Goal: Communication & Community: Answer question/provide support

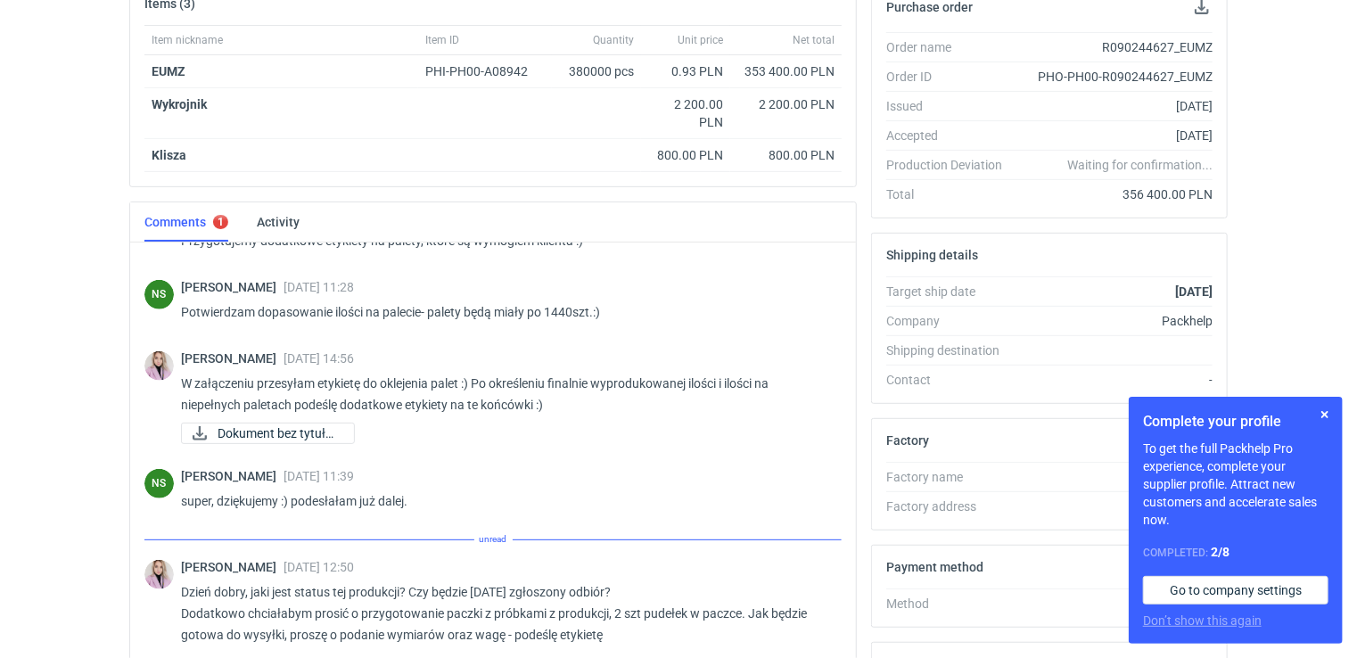
scroll to position [605, 0]
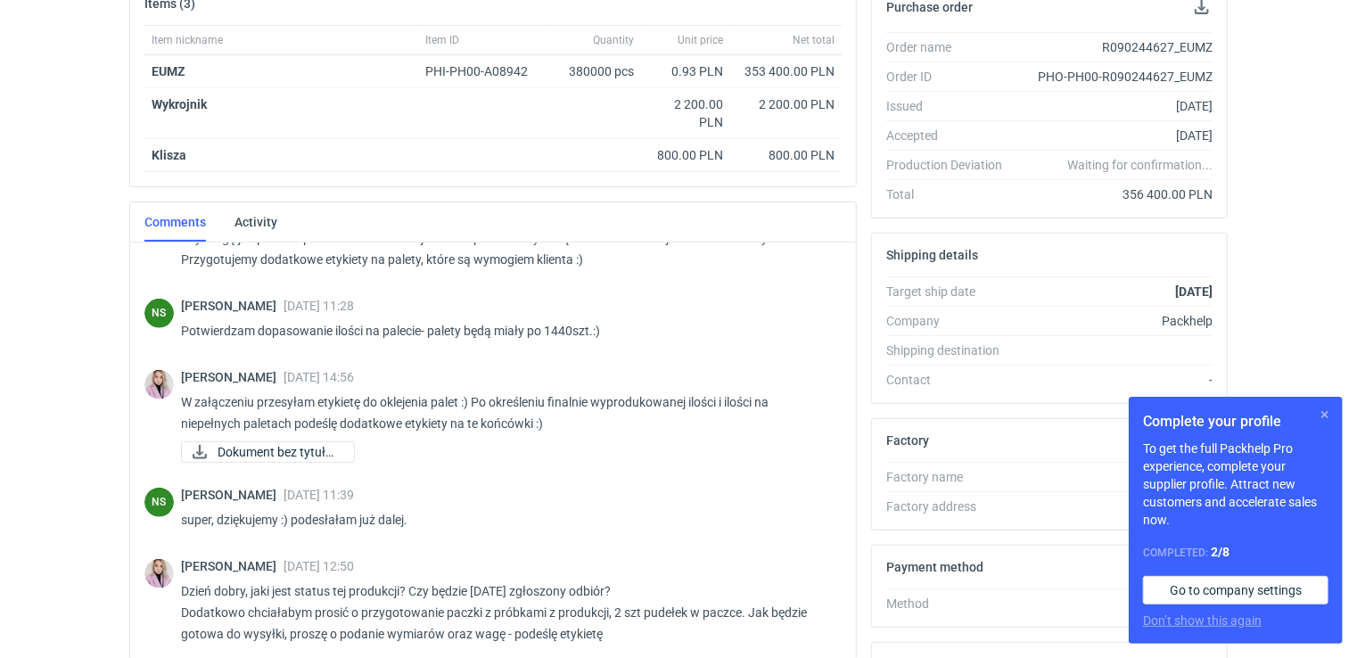
click at [1325, 418] on button "button" at bounding box center [1324, 414] width 21 height 21
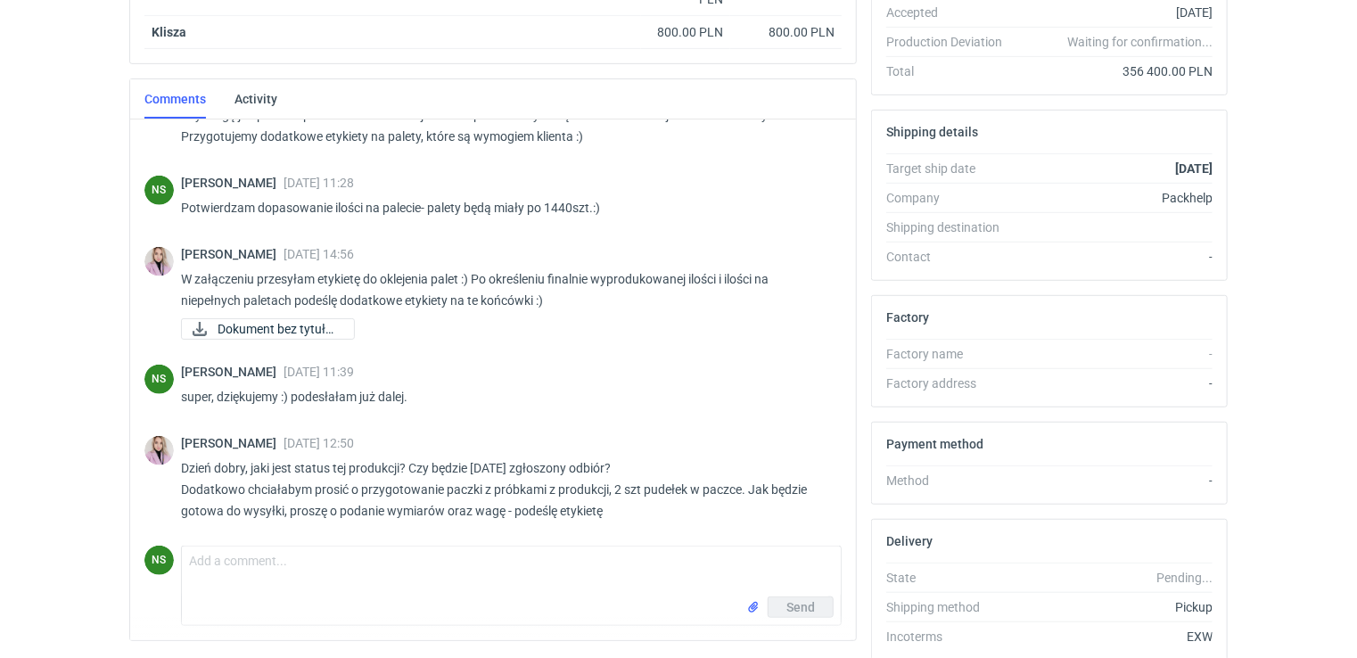
scroll to position [462, 0]
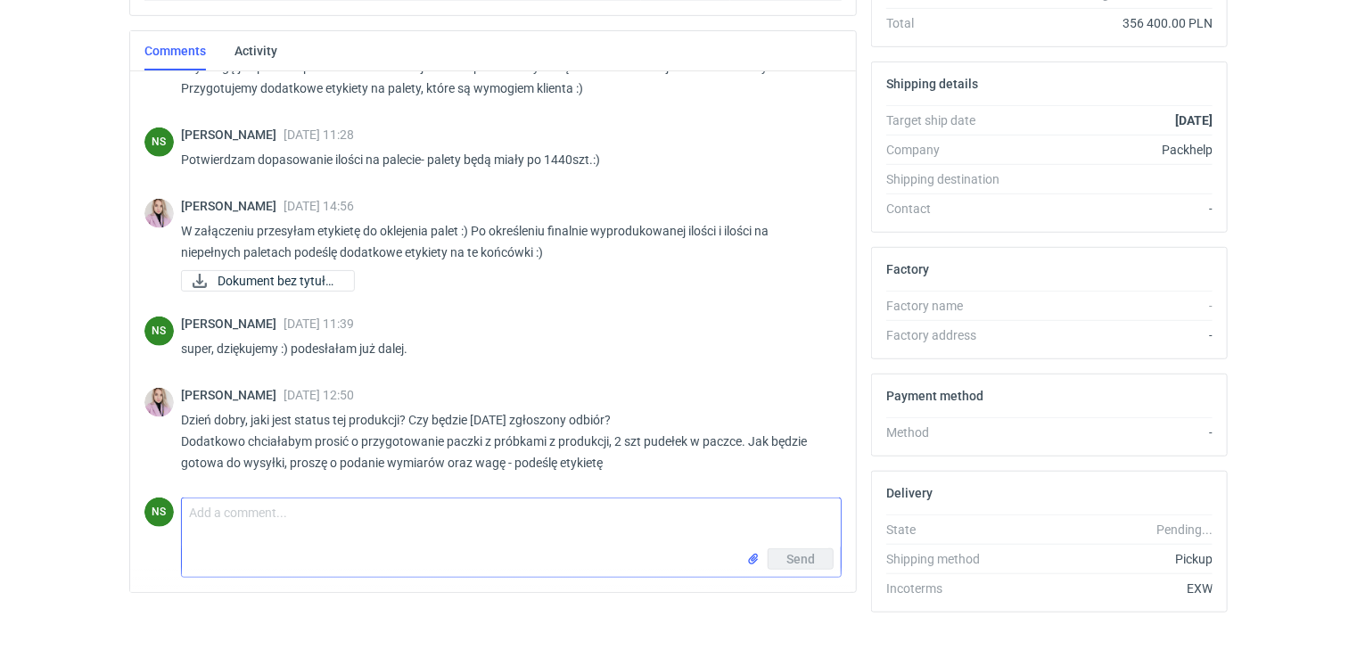
click at [201, 511] on textarea "Comment message" at bounding box center [511, 523] width 659 height 50
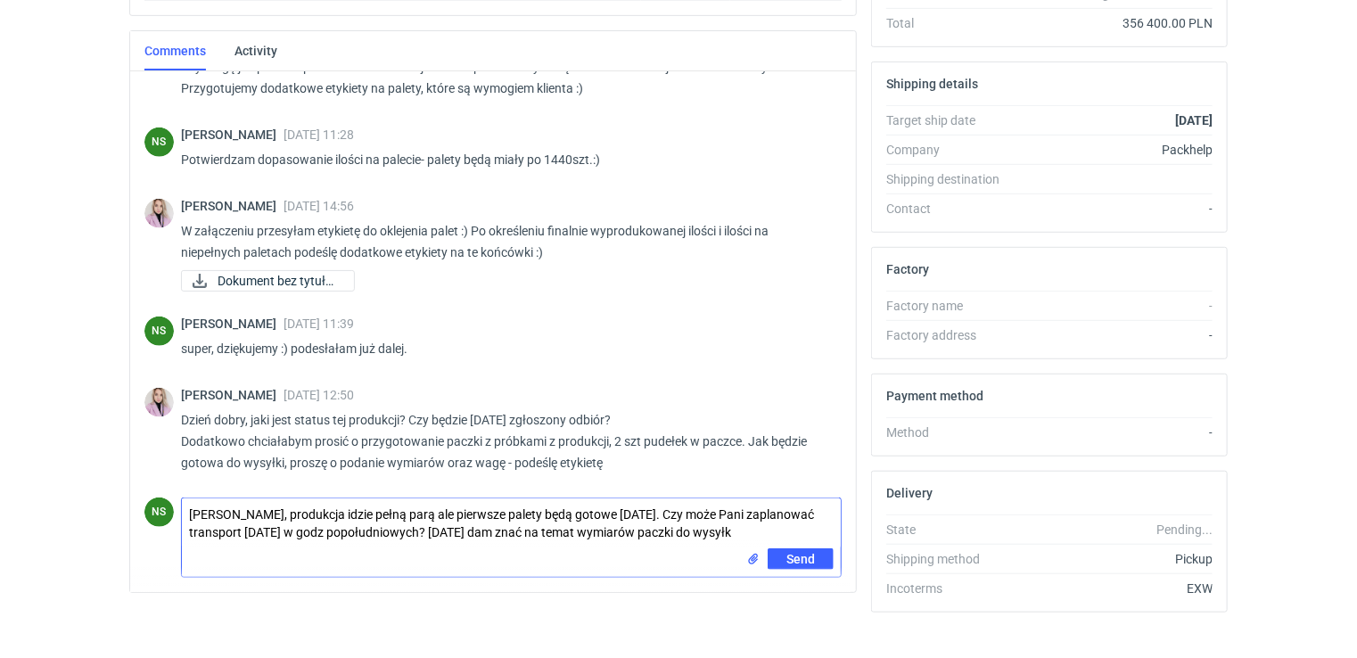
scroll to position [0, 0]
type textarea "[PERSON_NAME], produkcja idzie pełną parą ale pierwsze palety będą gotowe [DATE…"
click at [794, 564] on span "Send" at bounding box center [800, 570] width 29 height 12
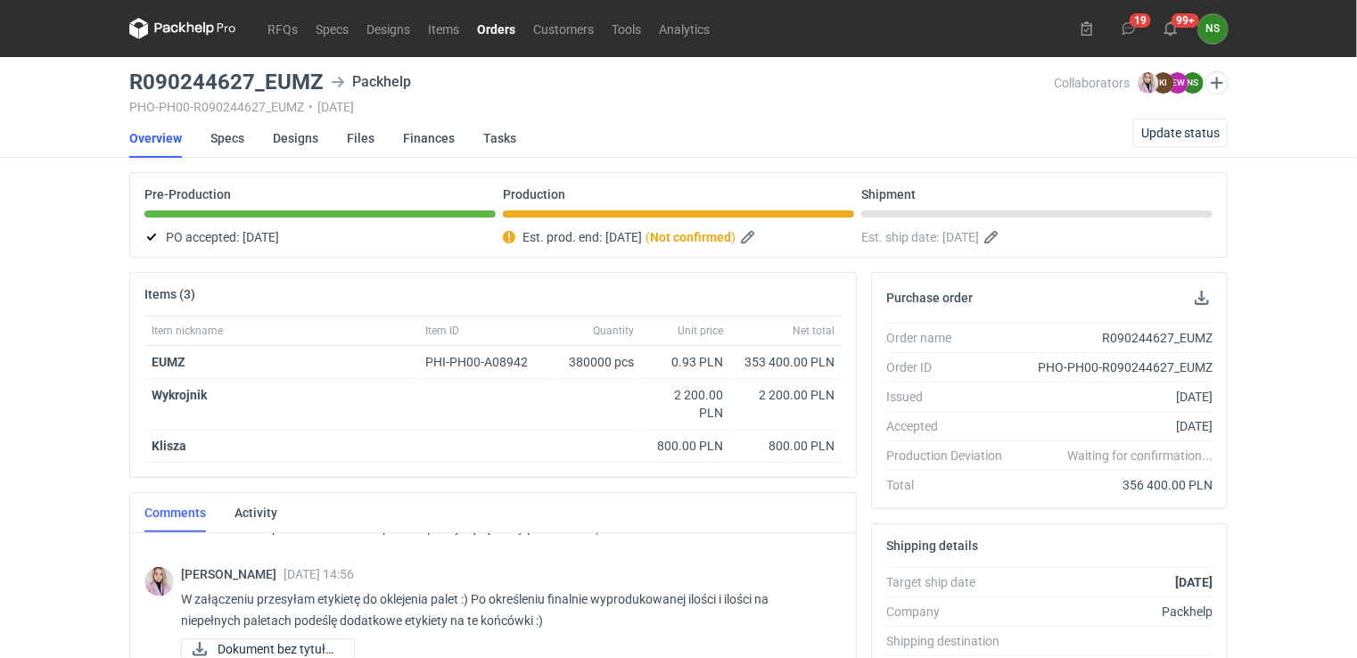
click at [490, 27] on link "Orders" at bounding box center [496, 28] width 56 height 21
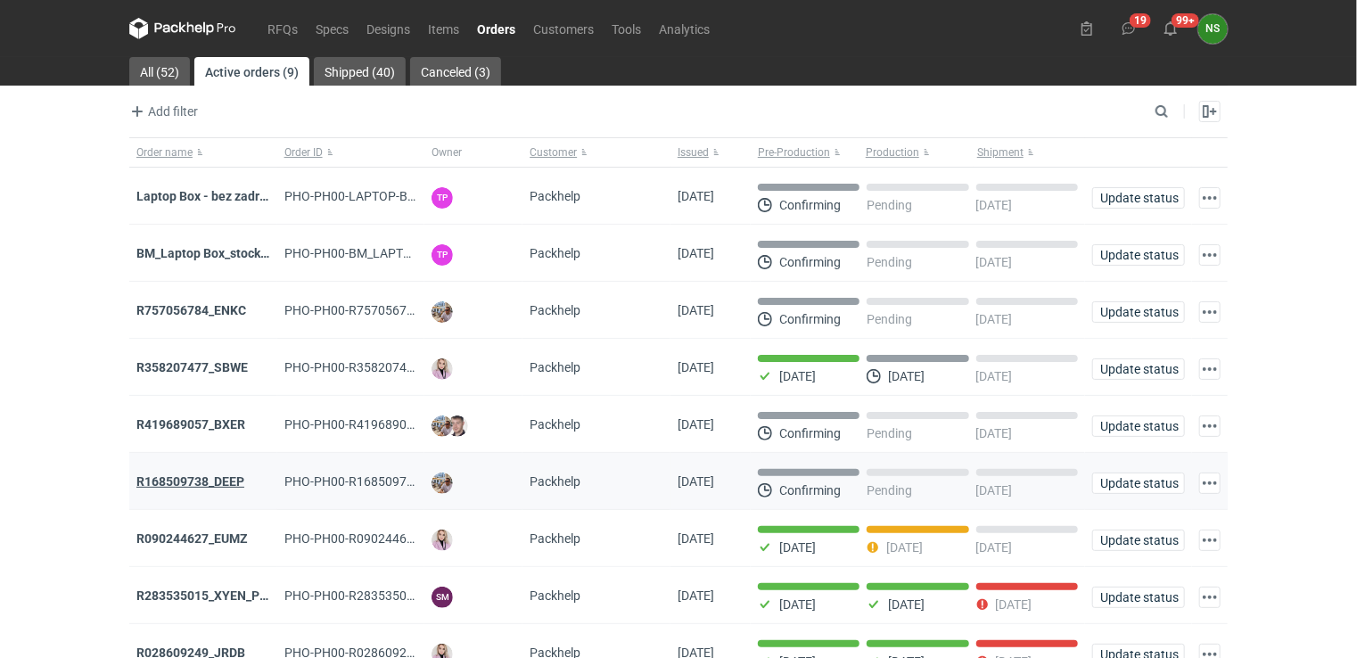
click at [199, 479] on strong "R168509738_DEEP" at bounding box center [190, 481] width 108 height 14
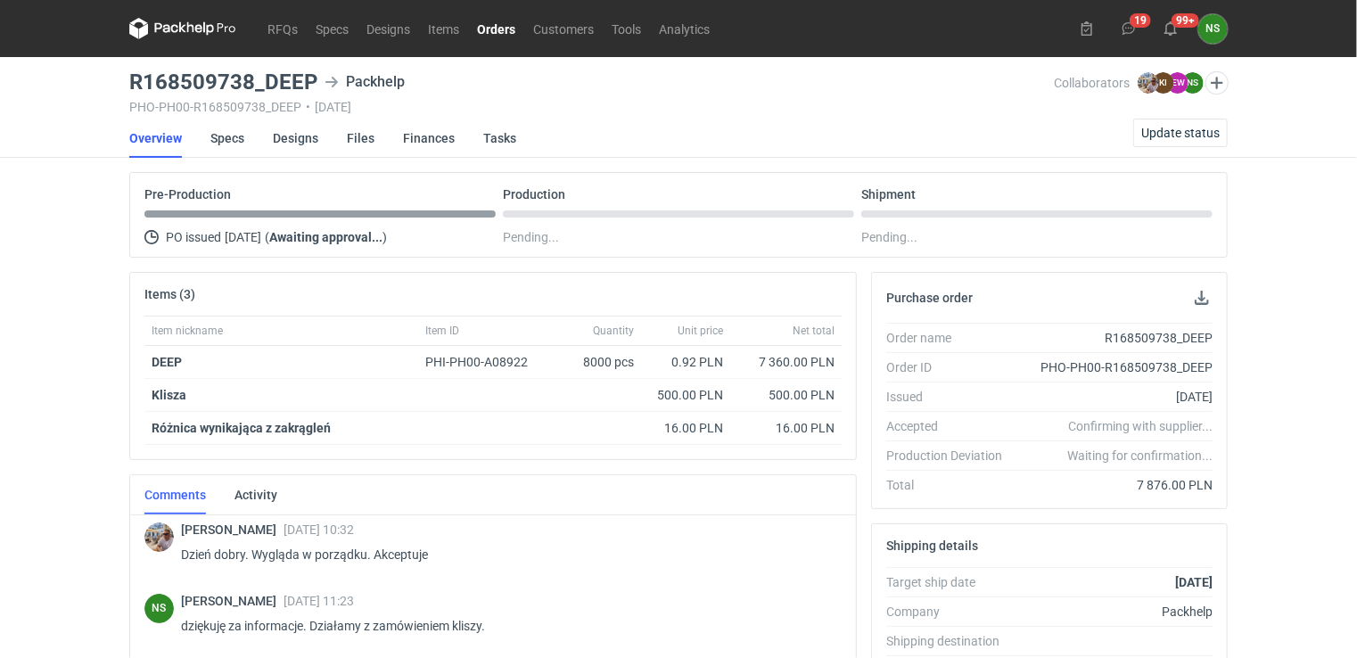
click at [492, 30] on link "Orders" at bounding box center [496, 28] width 56 height 21
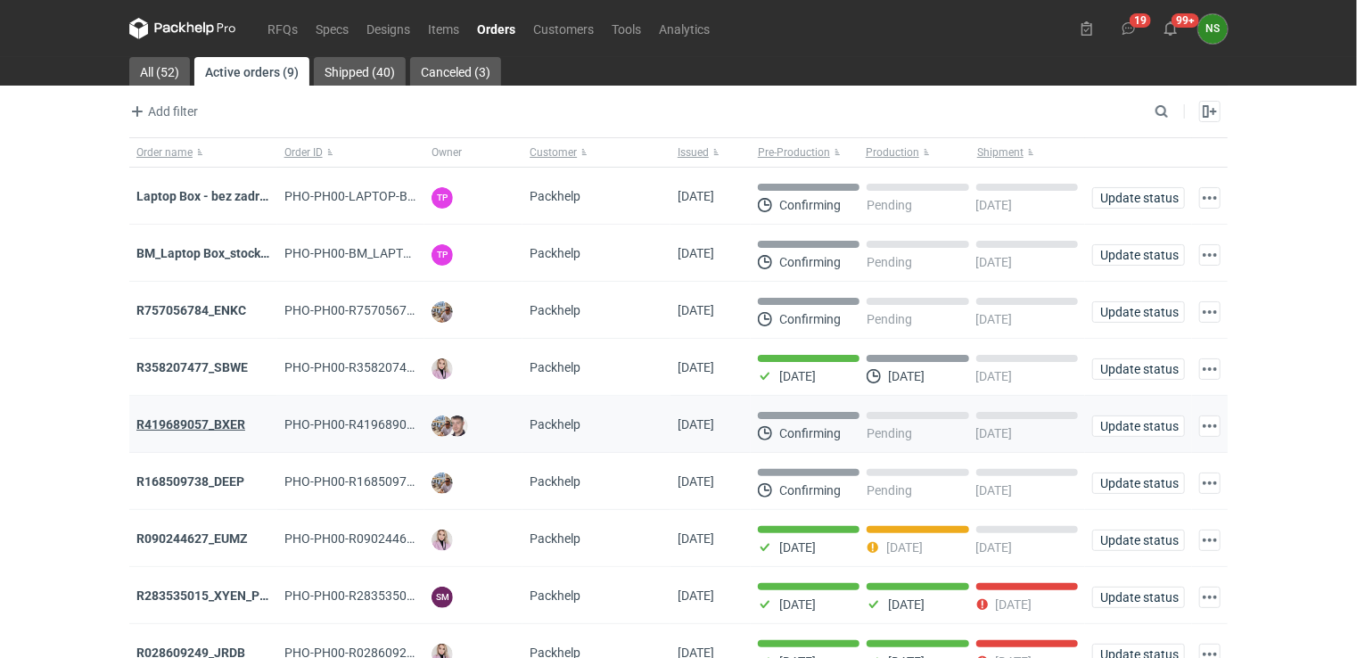
click at [200, 420] on strong "R419689057_BXER" at bounding box center [190, 424] width 109 height 14
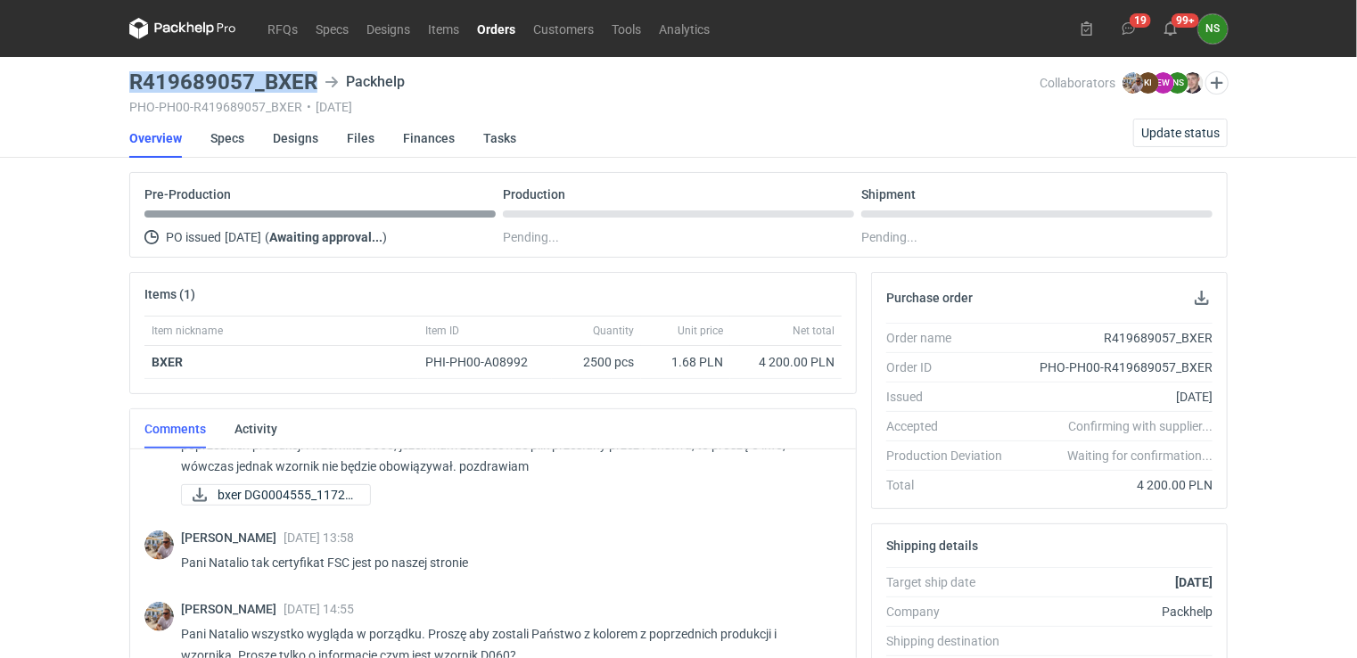
drag, startPoint x: 317, startPoint y: 77, endPoint x: 123, endPoint y: 86, distance: 194.6
click at [123, 86] on main "R419689057_BXER Packhelp PHO-PH00-R419689057_BXER • [DATE] Collaborators [PERSO…" at bounding box center [678, 601] width 1113 height 1089
copy h3 "R419689057_BXER"
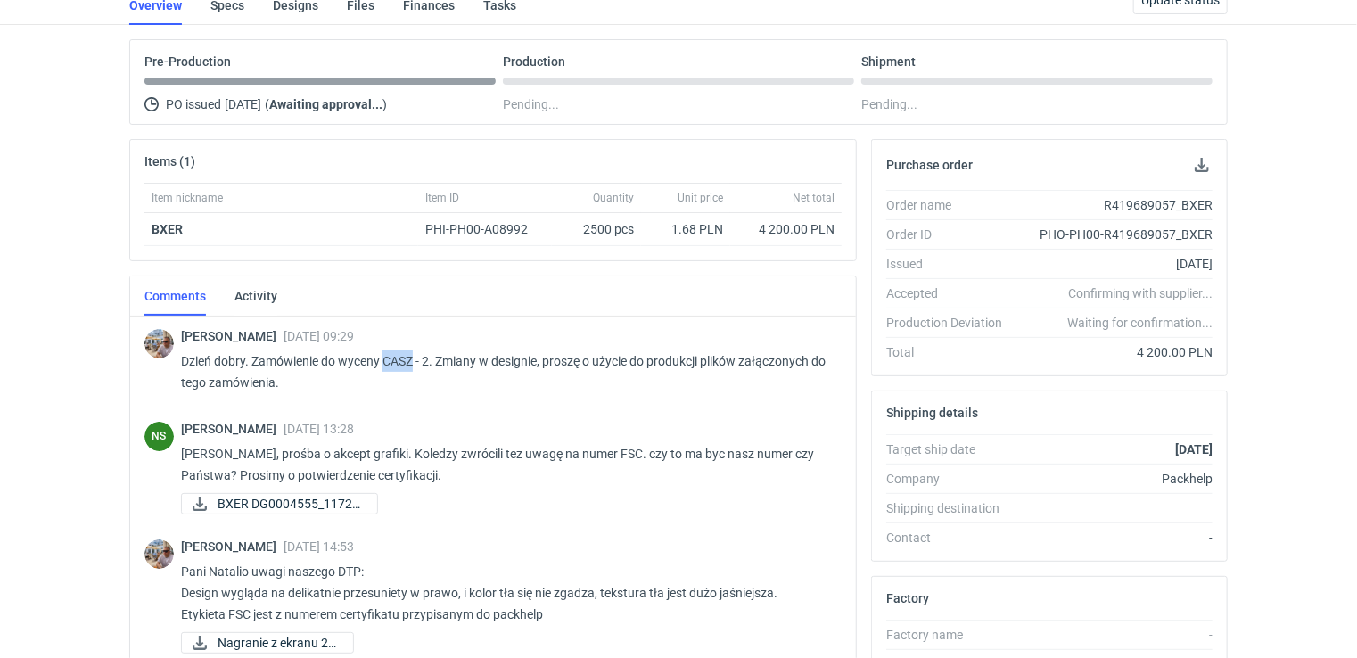
drag, startPoint x: 417, startPoint y: 355, endPoint x: 383, endPoint y: 357, distance: 33.9
click at [383, 357] on p "Dzień dobry. Zamówienie do wyceny CASZ - 2. Zmiany w designie, proszę o użycie …" at bounding box center [504, 371] width 646 height 43
copy p "CASZ"
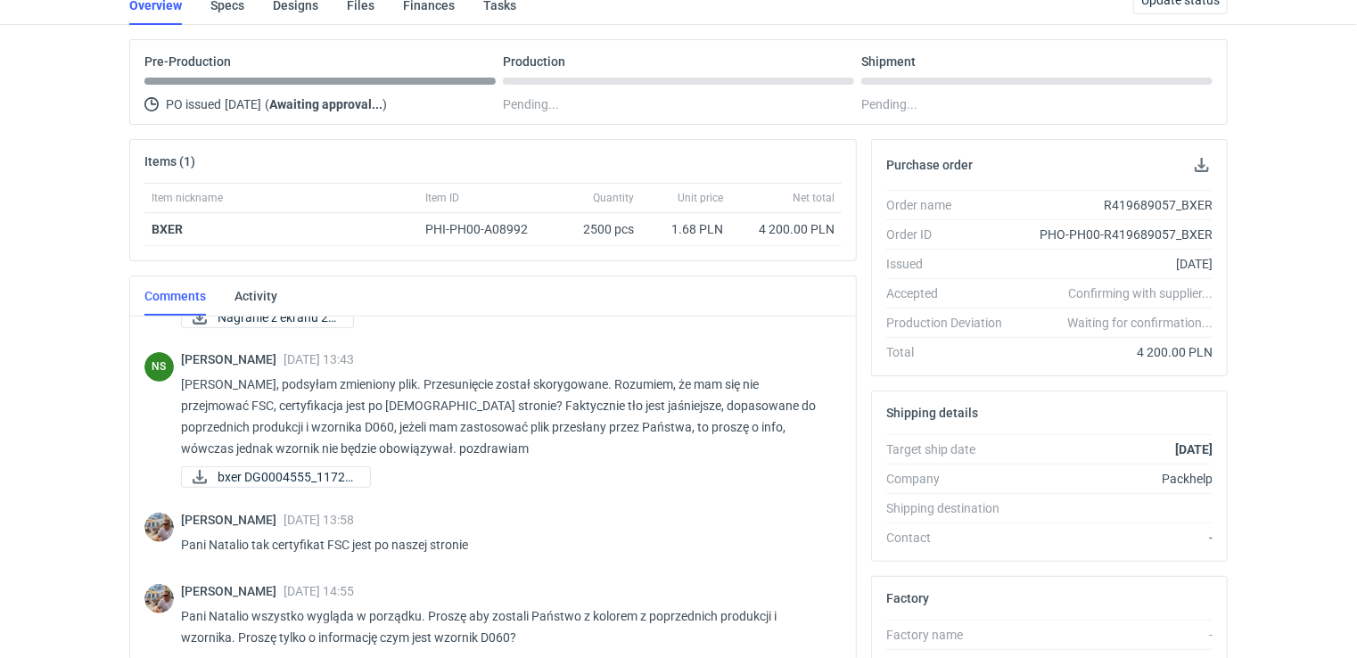
scroll to position [357, 0]
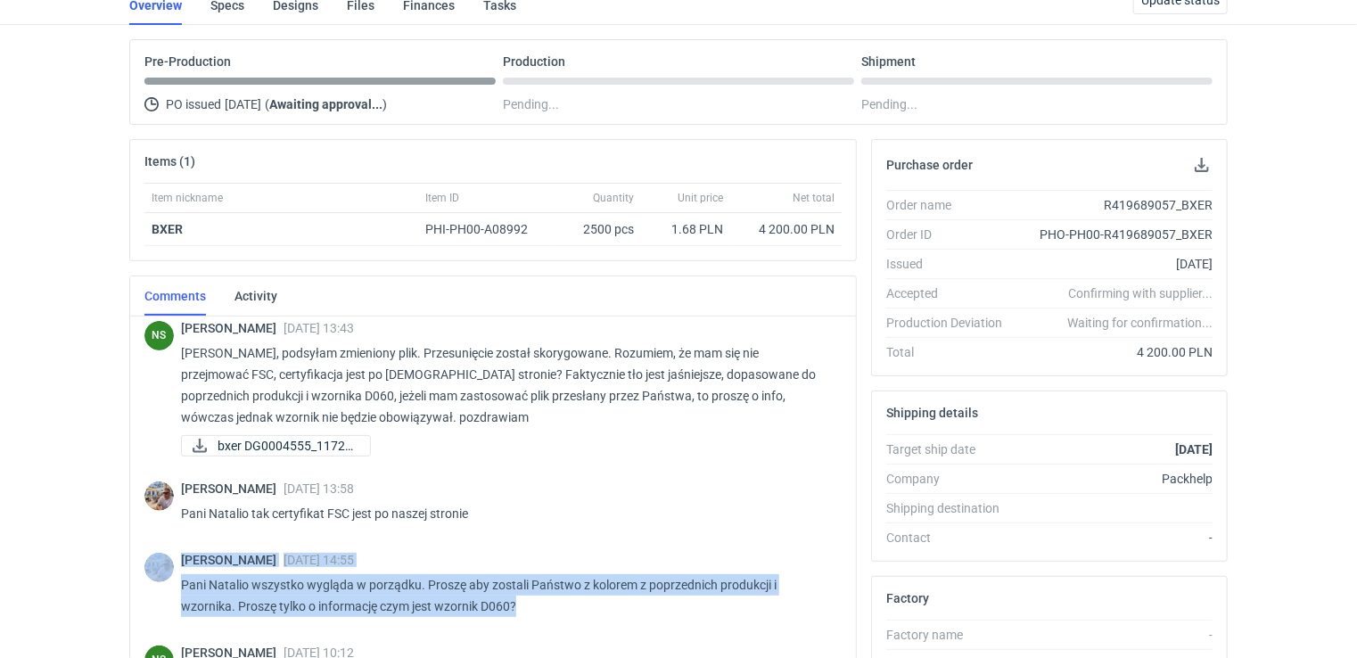
drag, startPoint x: 842, startPoint y: 571, endPoint x: 840, endPoint y: 611, distance: 40.2
click at [840, 611] on div "[PERSON_NAME] [DATE] 09:29 Dzień dobry. Zamówienie do wyceny CASZ - 2. Zmiany w…" at bounding box center [493, 576] width 726 height 521
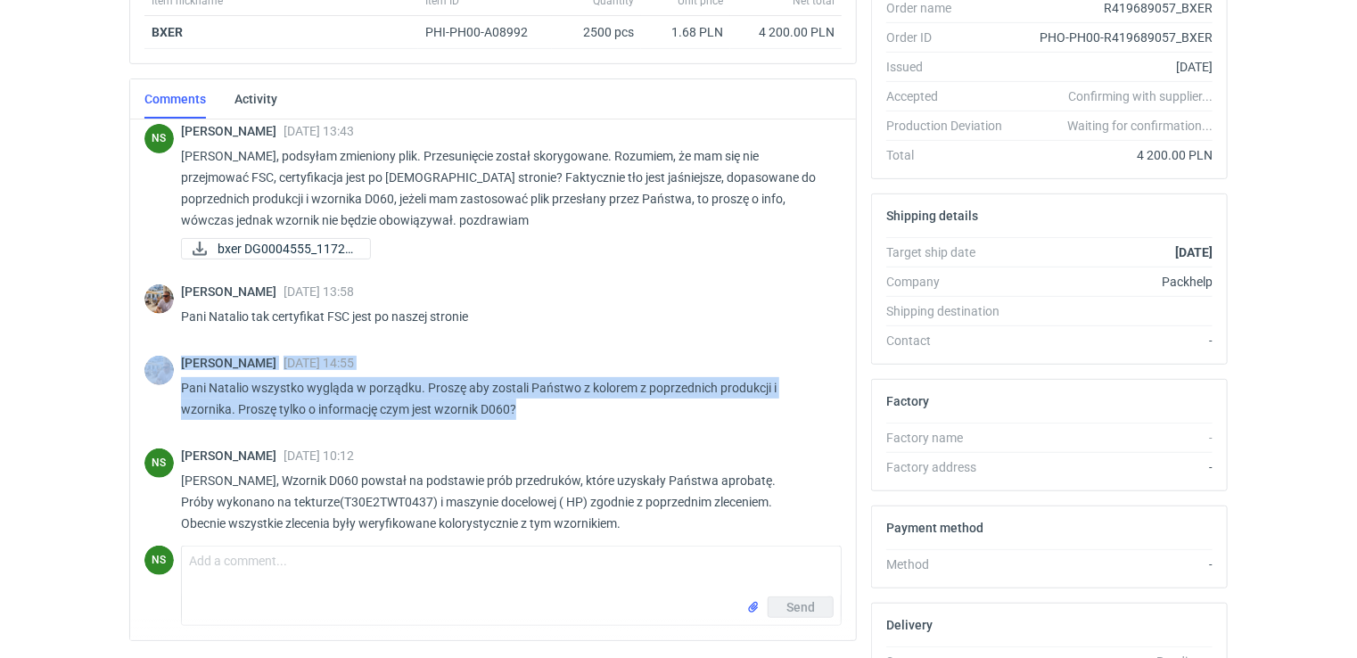
scroll to position [481, 0]
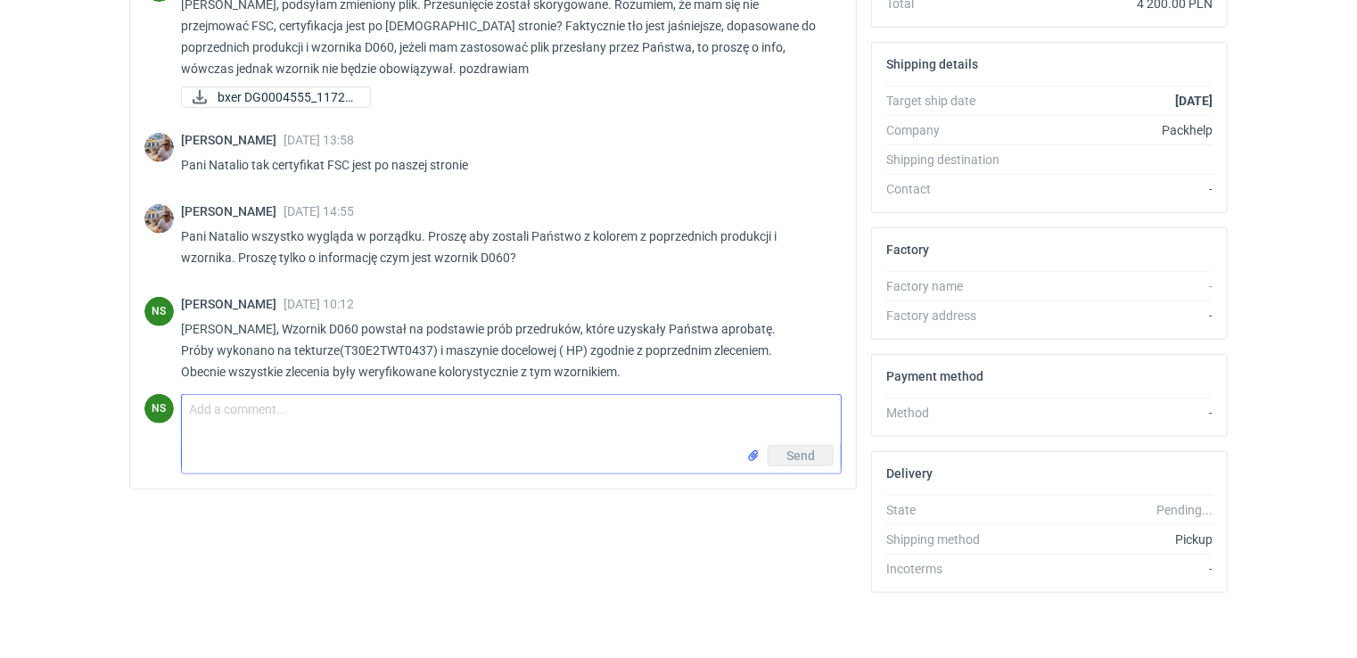
click at [345, 418] on textarea "Comment message" at bounding box center [511, 420] width 659 height 50
paste textarea "KDUQ, DG0004515"
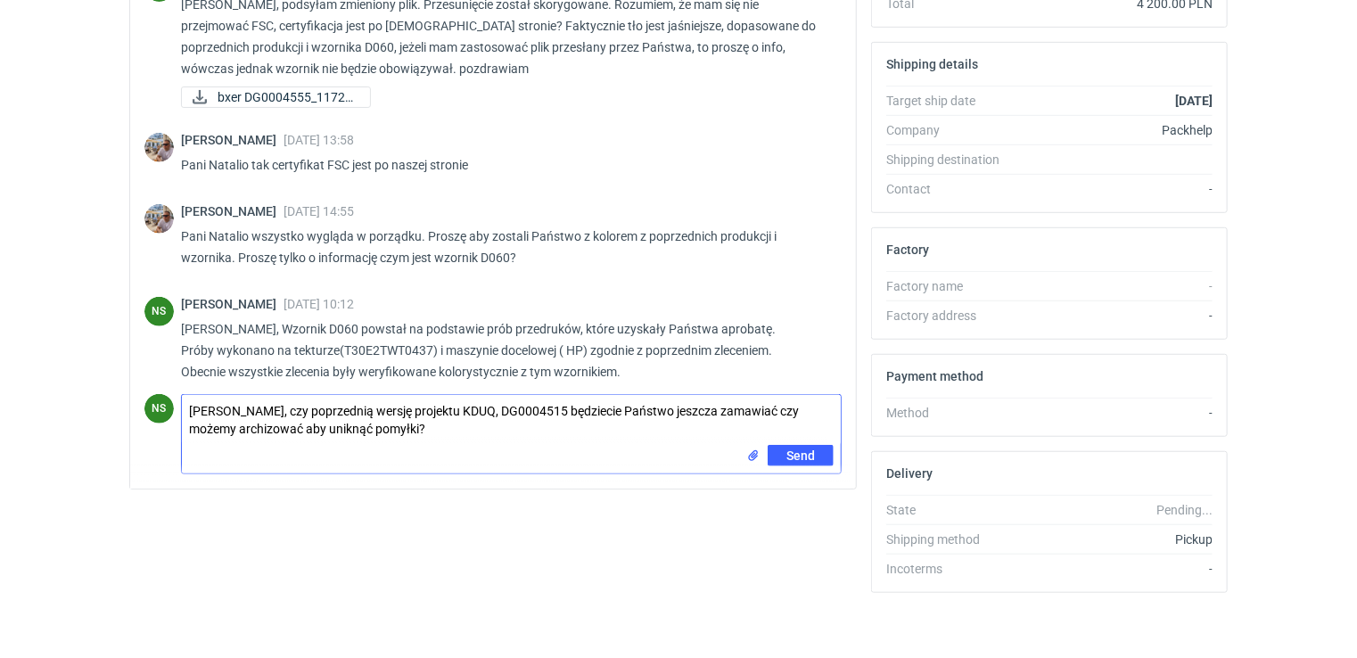
click at [270, 423] on textarea "[PERSON_NAME], czy poprzednią wersję projektu KDUQ, DG0004515 będziecie Państwo…" at bounding box center [511, 420] width 659 height 50
click at [300, 420] on textarea "[PERSON_NAME], czy poprzednią wersję projektu KDUQ, DG0004515 będziecie Państwo…" at bounding box center [511, 420] width 659 height 50
click at [672, 412] on textarea "[PERSON_NAME], czy poprzednią wersję projektu KDUQ, DG0004515 będziecie Państwo…" at bounding box center [511, 420] width 659 height 50
click at [699, 403] on textarea "[PERSON_NAME], czy poprzednią wersję projektu KDUQ, DG0004515 będziecie Państwo…" at bounding box center [511, 420] width 659 height 50
type textarea "[PERSON_NAME], czy poprzednią wersję projektu KDUQ, DG0004515 będziecie Państwo…"
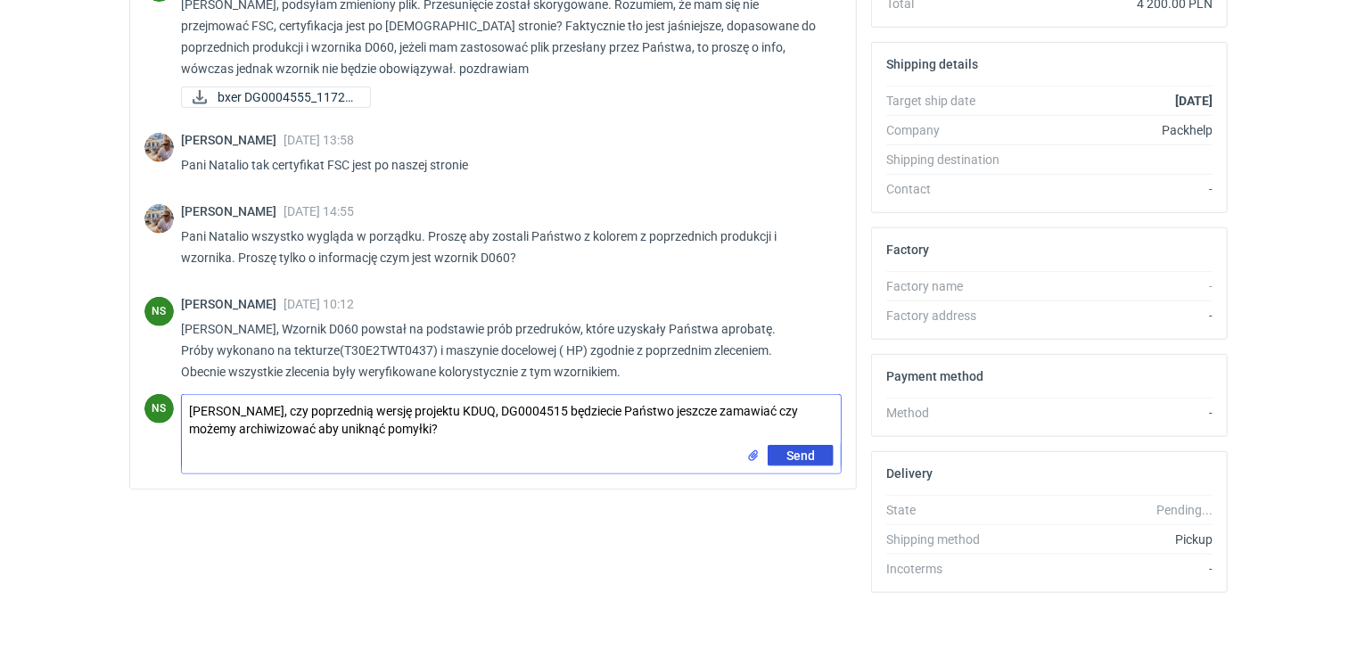
click at [797, 456] on span "Send" at bounding box center [800, 455] width 29 height 12
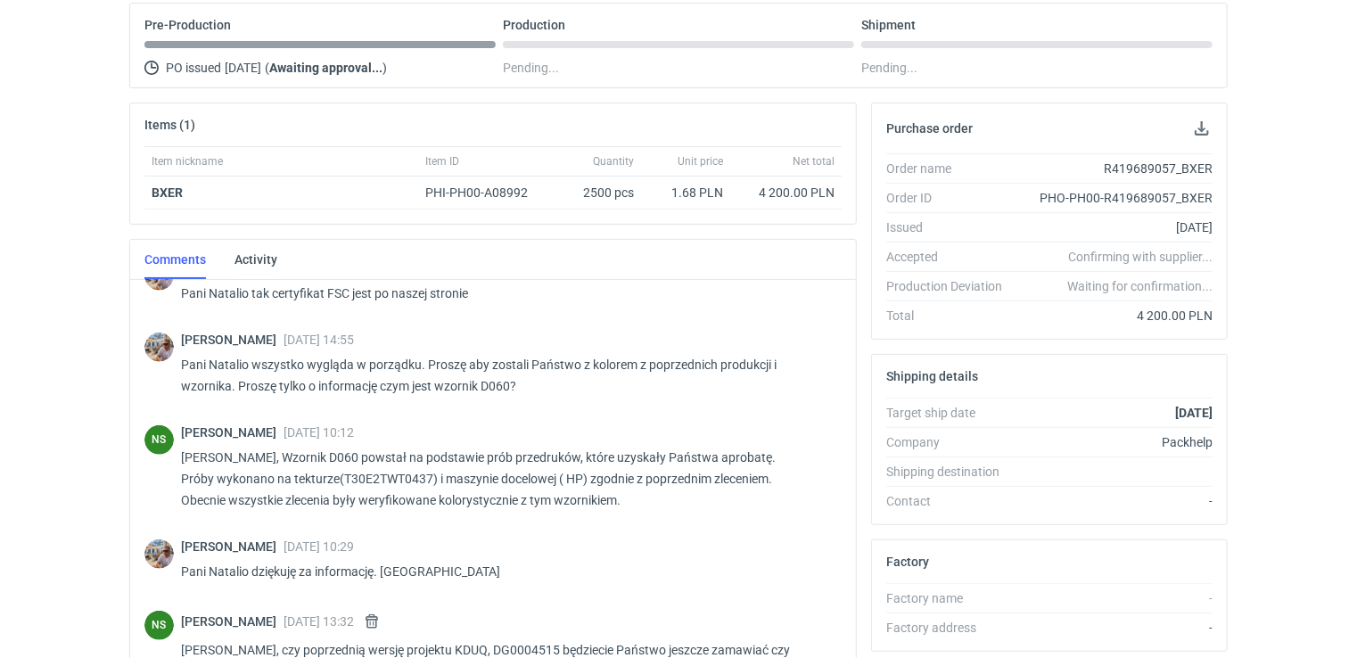
scroll to position [0, 0]
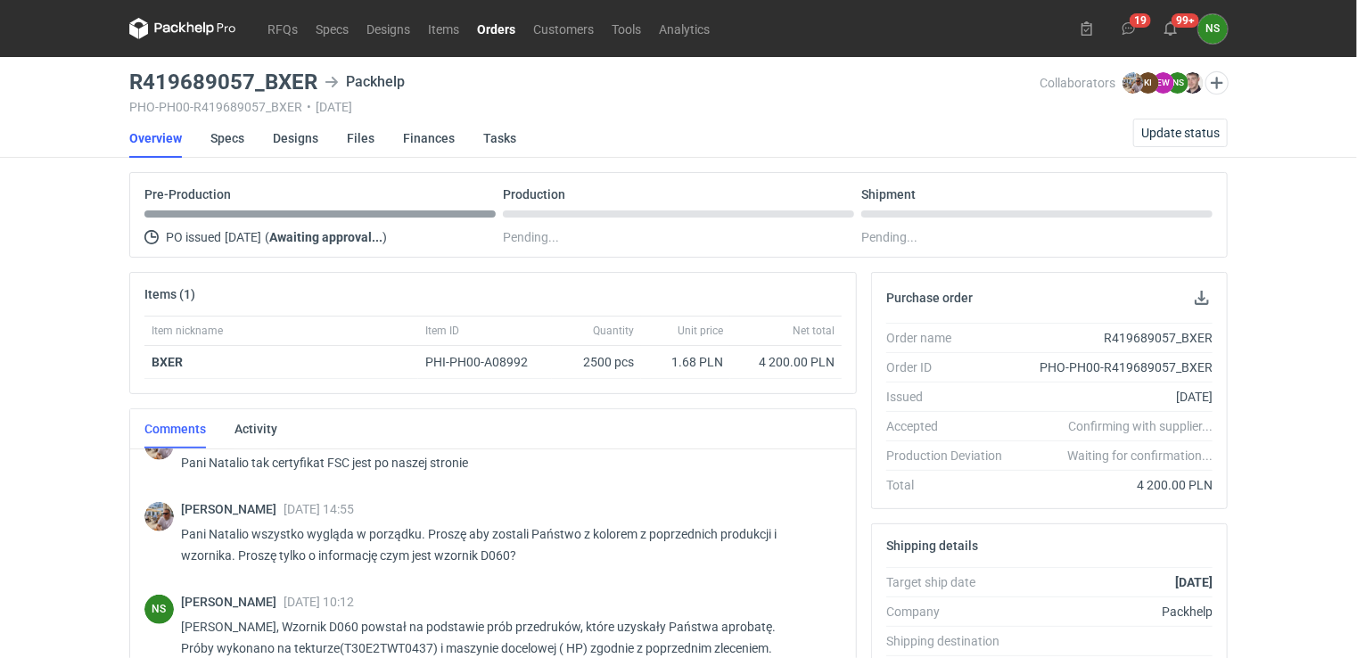
click at [502, 26] on link "Orders" at bounding box center [496, 28] width 56 height 21
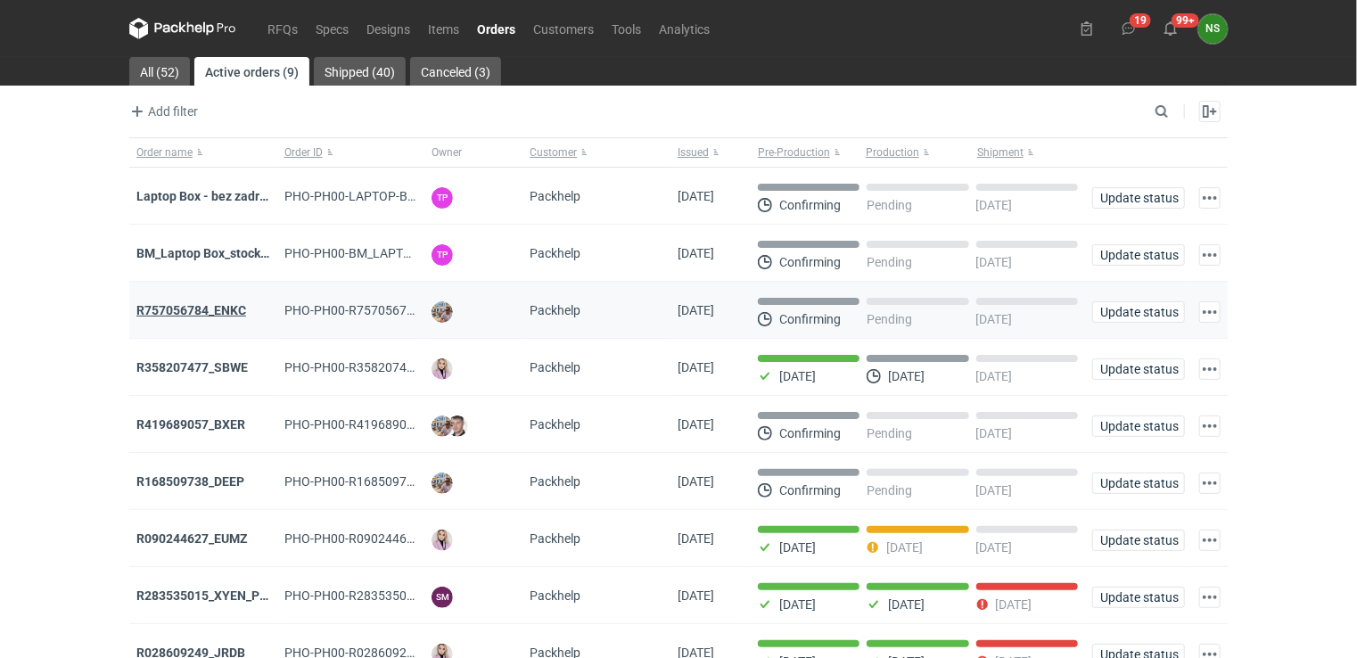
click at [200, 310] on strong "R757056784_ENKC" at bounding box center [191, 310] width 110 height 14
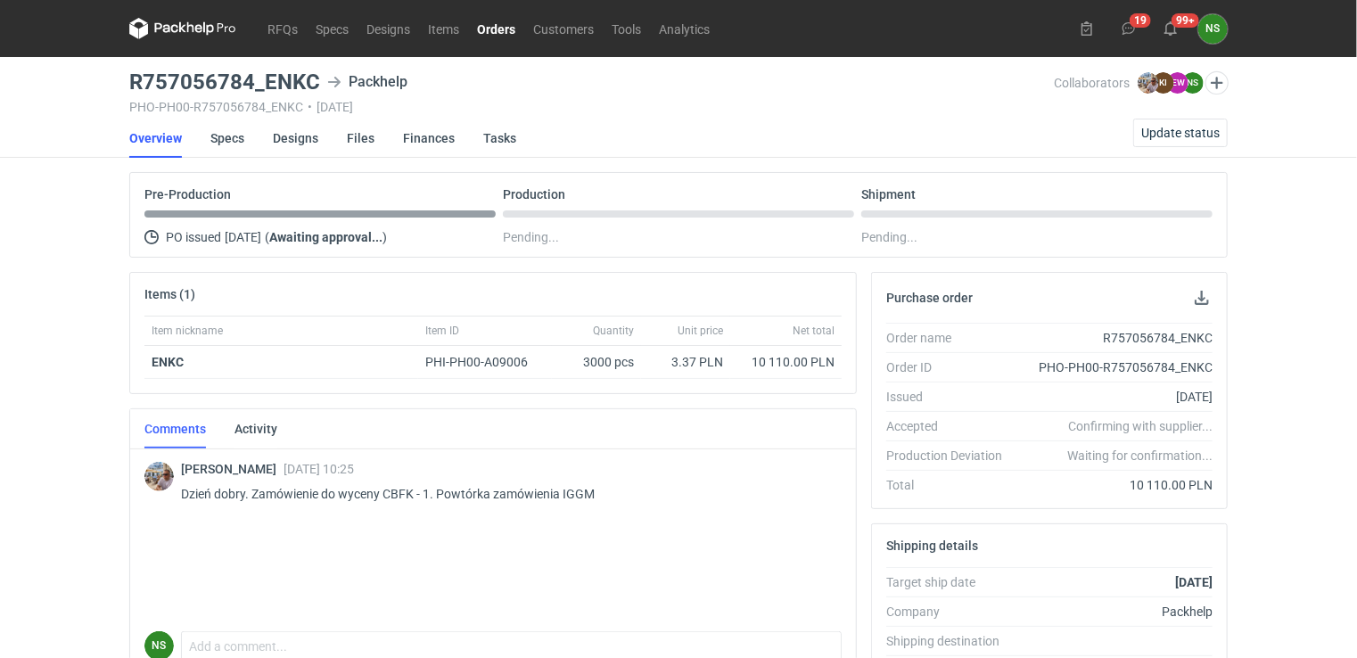
click at [492, 30] on link "Orders" at bounding box center [496, 28] width 56 height 21
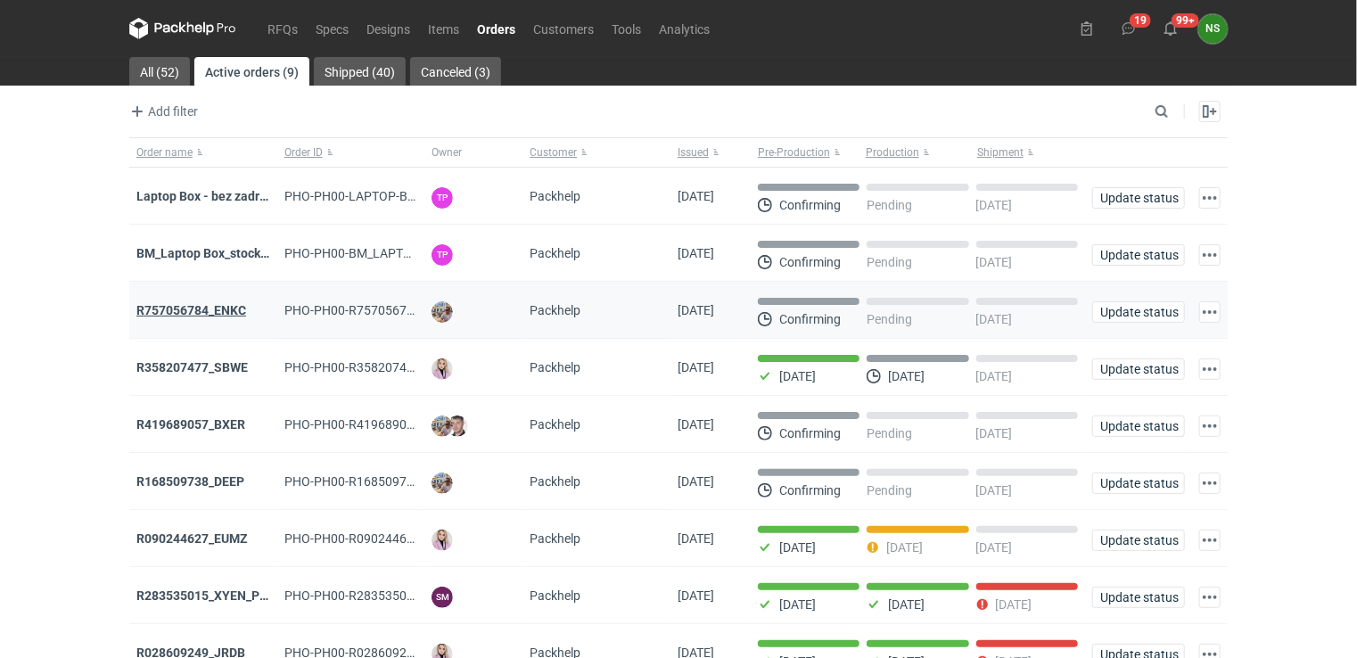
click at [225, 304] on strong "R757056784_ENKC" at bounding box center [191, 310] width 110 height 14
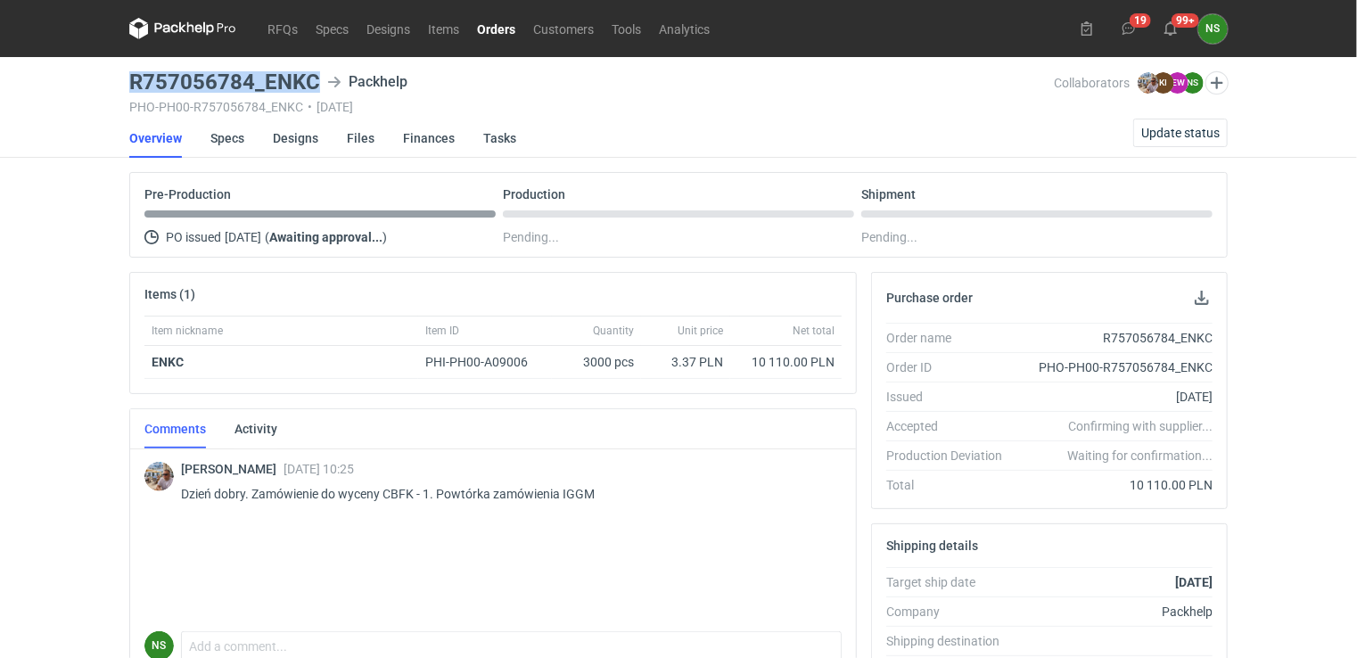
drag, startPoint x: 321, startPoint y: 73, endPoint x: 128, endPoint y: 75, distance: 192.6
click at [129, 75] on div "R757056784_ENKC Packhelp" at bounding box center [591, 81] width 925 height 21
copy h3 "R757056784_ENKC"
drag, startPoint x: 591, startPoint y: 489, endPoint x: 563, endPoint y: 487, distance: 28.6
click at [563, 487] on p "Dzień dobry. Zamówienie do wyceny CBFK - 1. Powtórka zamówienia IGGM" at bounding box center [504, 493] width 646 height 21
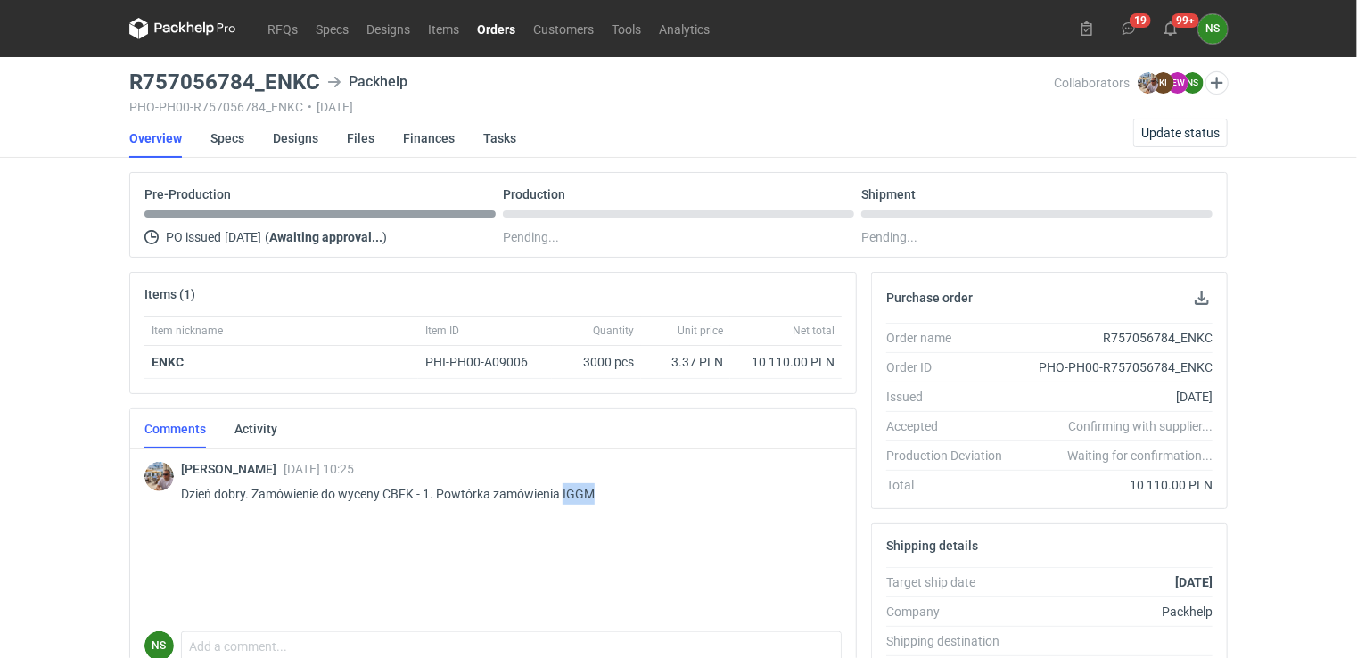
copy p "IGGM"
click at [613, 495] on p "Dzień dobry. Zamówienie do wyceny CBFK - 1. Powtórka zamówienia IGGM" at bounding box center [504, 493] width 646 height 21
drag, startPoint x: 605, startPoint y: 493, endPoint x: 563, endPoint y: 489, distance: 42.1
click at [563, 489] on p "Dzień dobry. Zamówienie do wyceny CBFK - 1. Powtórka zamówienia IGGM" at bounding box center [504, 493] width 646 height 21
copy p "IGGM"
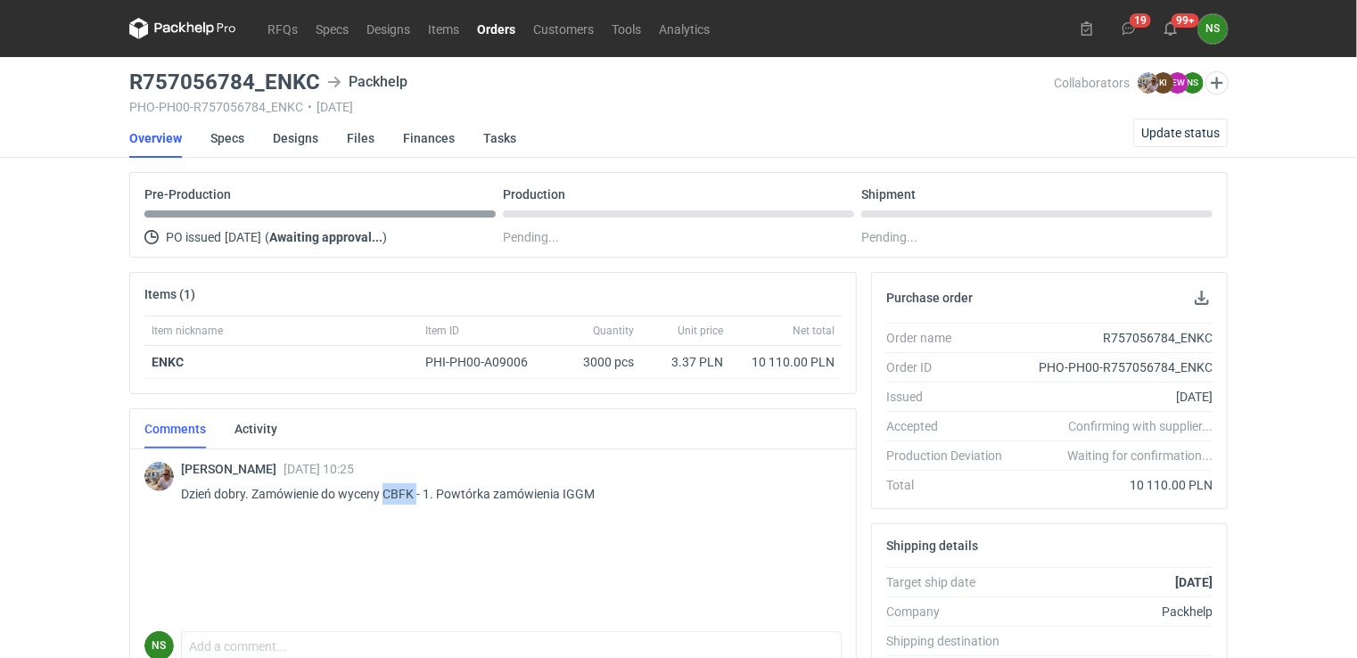
drag, startPoint x: 418, startPoint y: 493, endPoint x: 384, endPoint y: 492, distance: 33.9
click at [384, 492] on p "Dzień dobry. Zamówienie do wyceny CBFK - 1. Powtórka zamówienia IGGM" at bounding box center [504, 493] width 646 height 21
copy p "CBFK"
click at [489, 29] on link "Orders" at bounding box center [496, 28] width 56 height 21
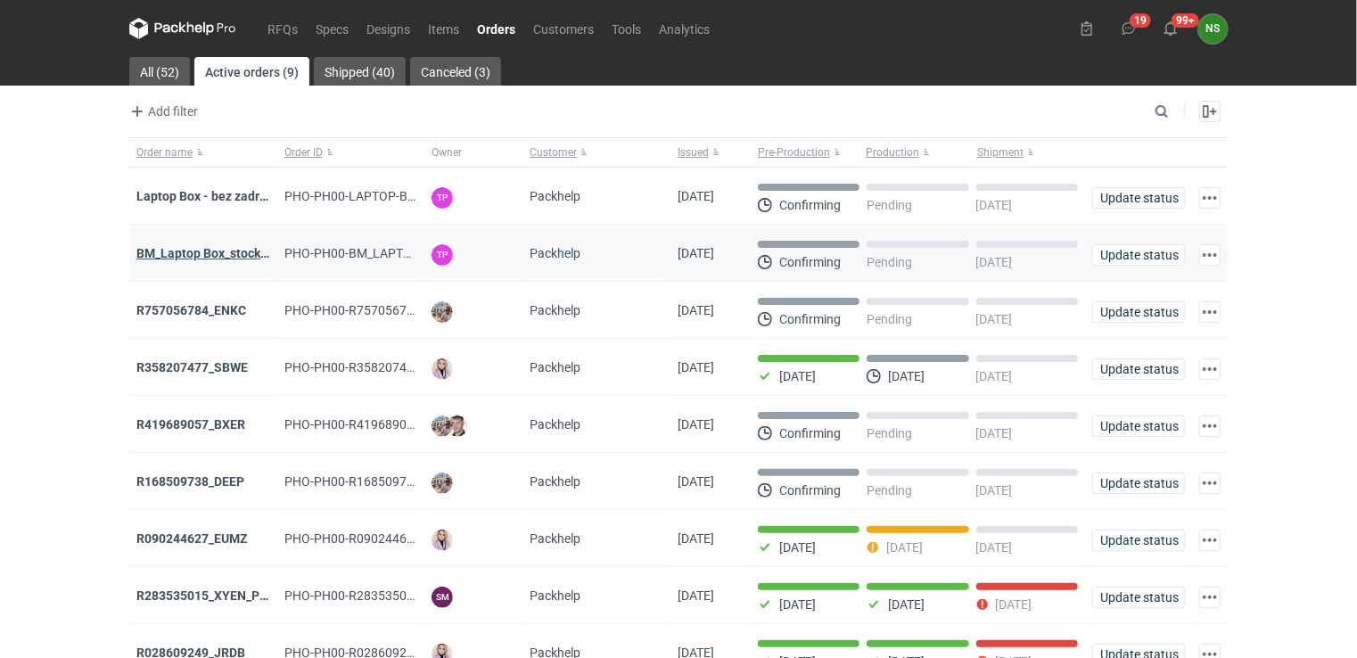
click at [235, 254] on strong "BM_Laptop Box_stock_05" at bounding box center [208, 253] width 144 height 14
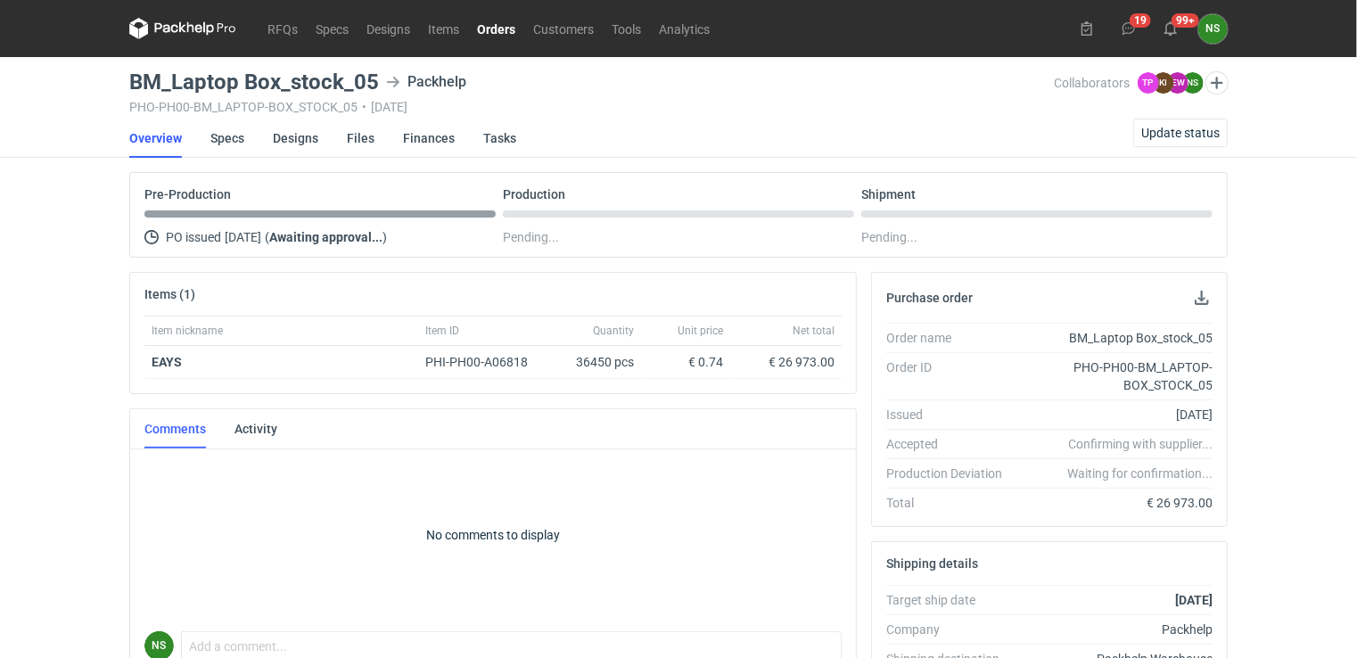
click at [503, 30] on link "Orders" at bounding box center [496, 28] width 56 height 21
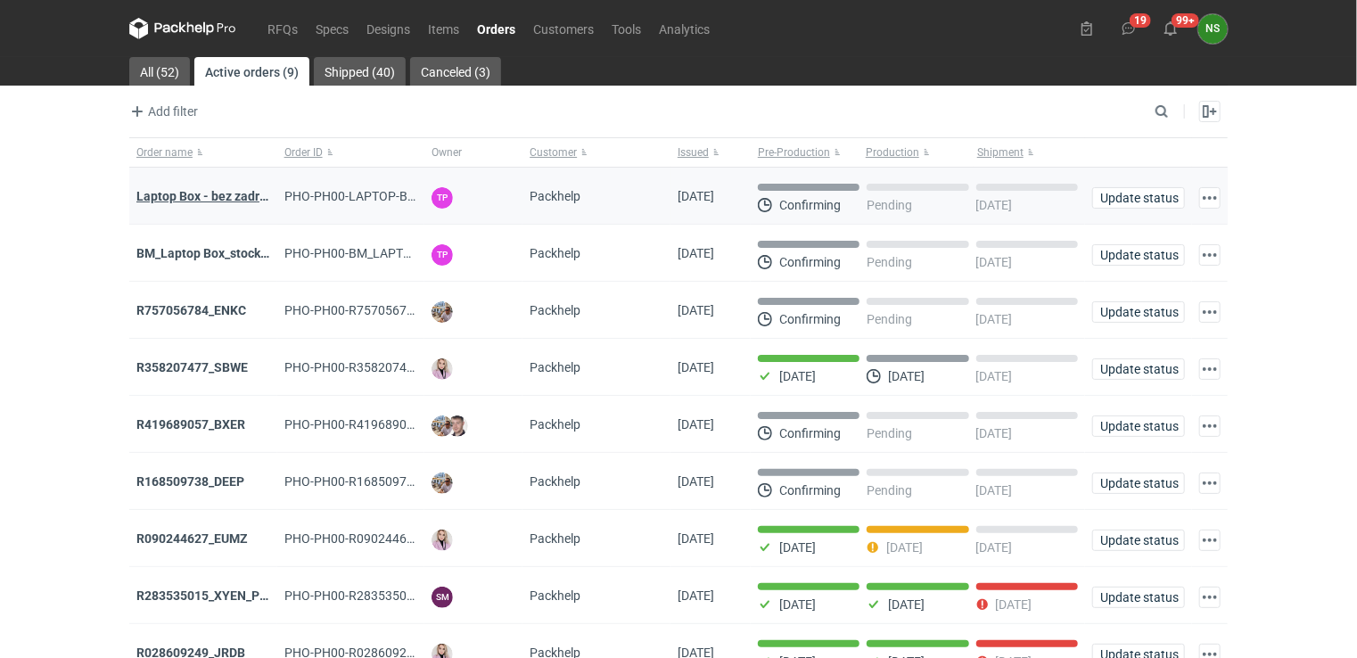
drag, startPoint x: 256, startPoint y: 193, endPoint x: 244, endPoint y: 194, distance: 11.7
click at [244, 194] on strong "Laptop Box - bez zadruku - stock 3" at bounding box center [233, 196] width 194 height 14
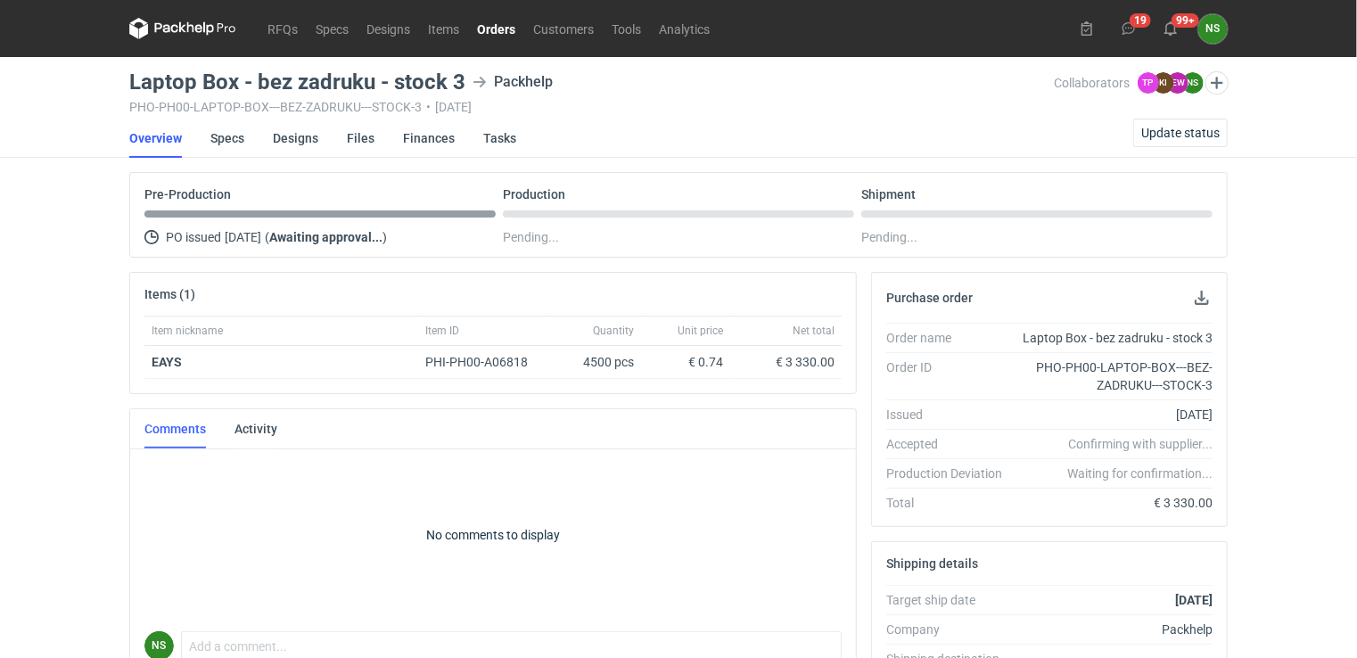
click at [492, 38] on link "Orders" at bounding box center [496, 28] width 56 height 21
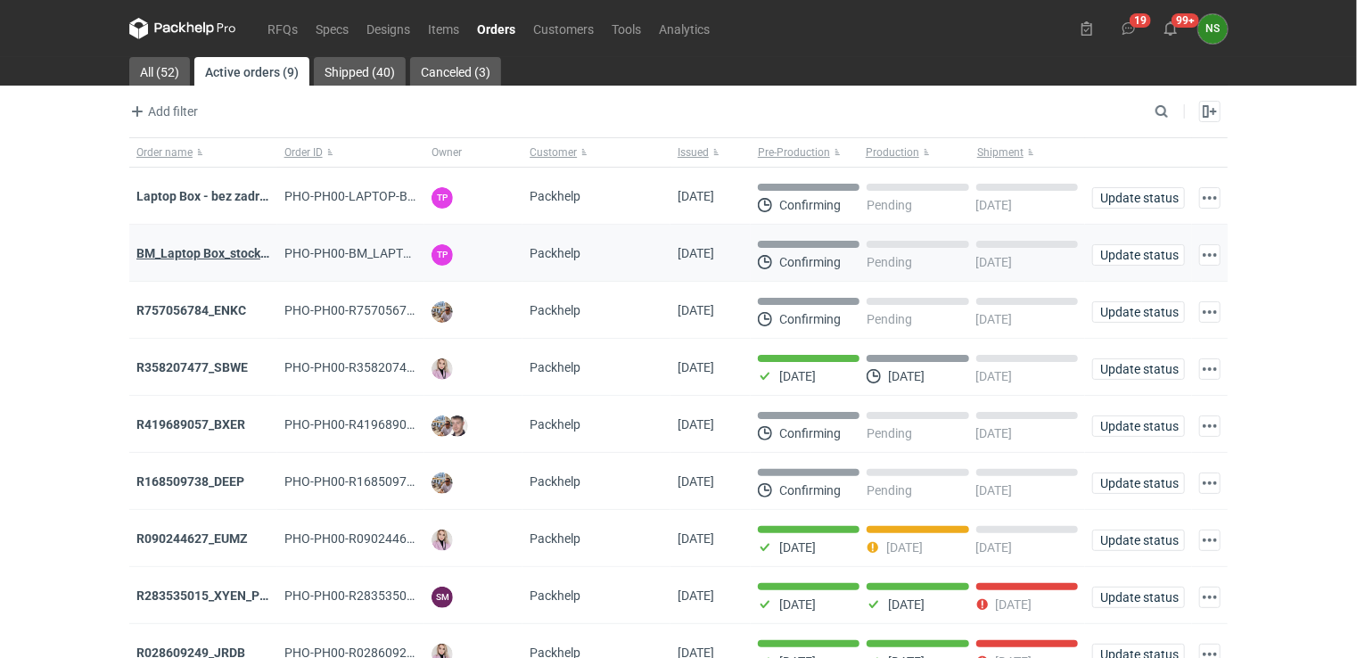
click at [213, 251] on strong "BM_Laptop Box_stock_05" at bounding box center [208, 253] width 144 height 14
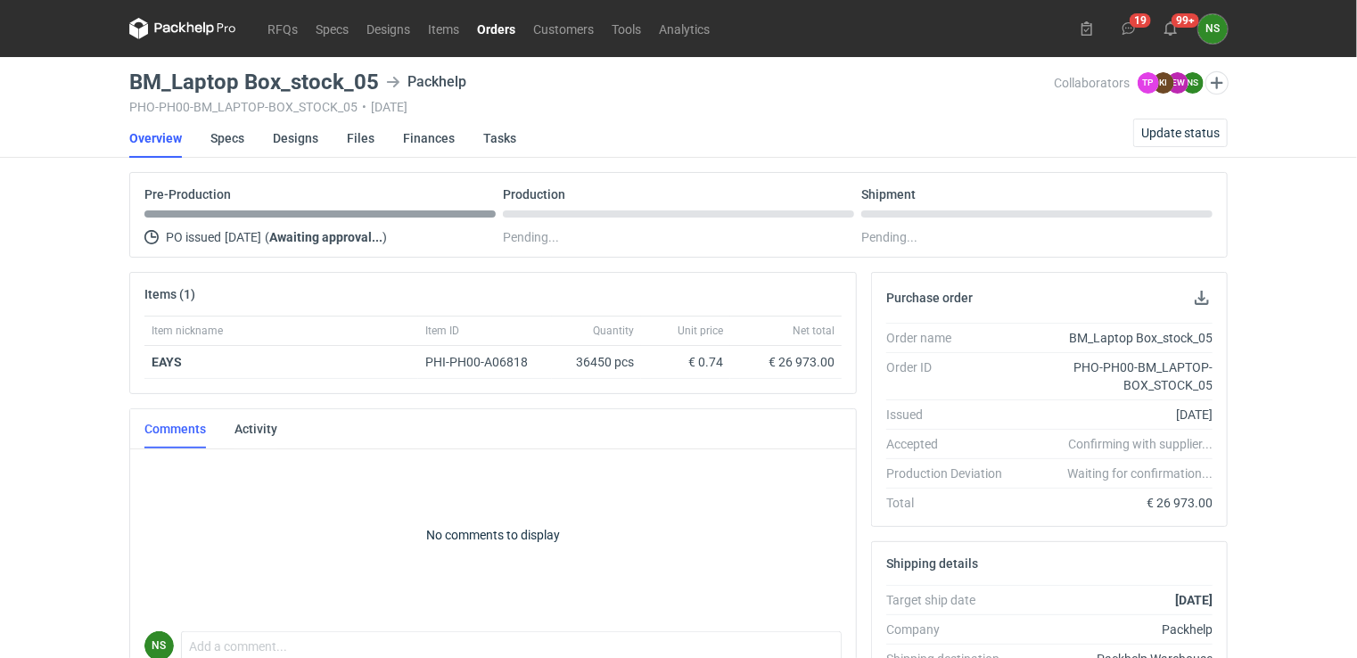
click at [510, 33] on link "Orders" at bounding box center [496, 28] width 56 height 21
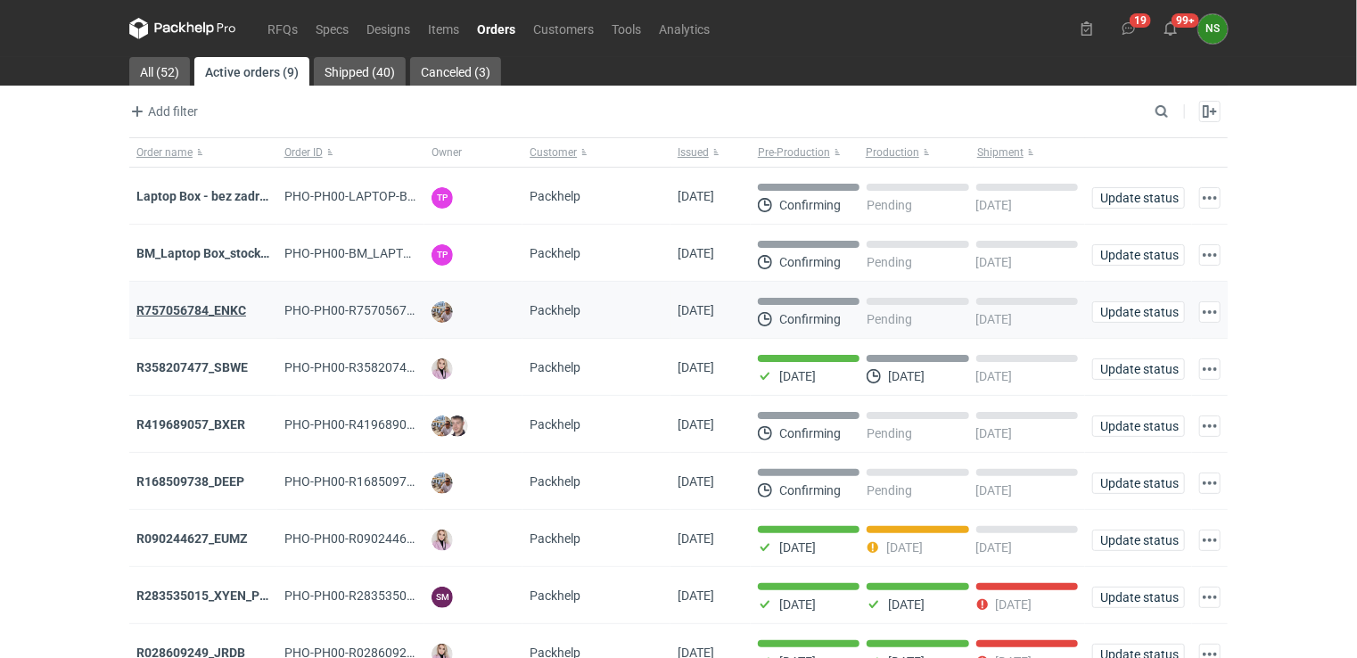
click at [202, 310] on strong "R757056784_ENKC" at bounding box center [191, 310] width 110 height 14
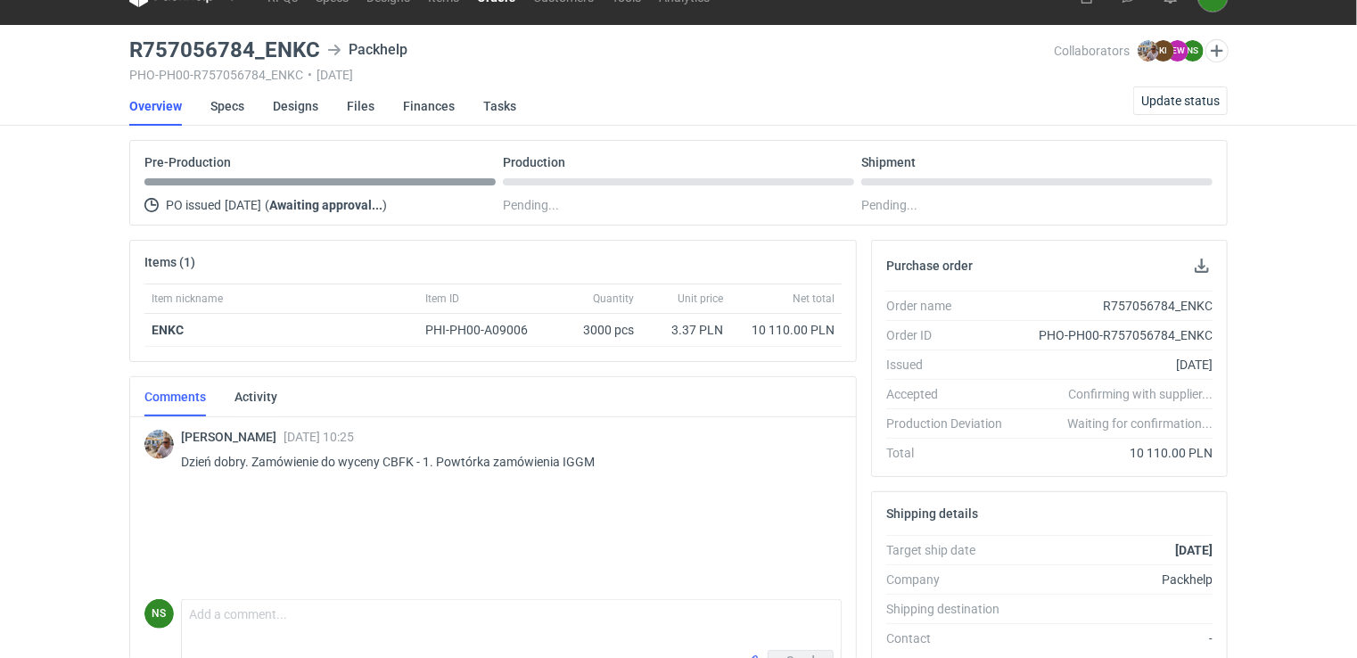
scroll to position [89, 0]
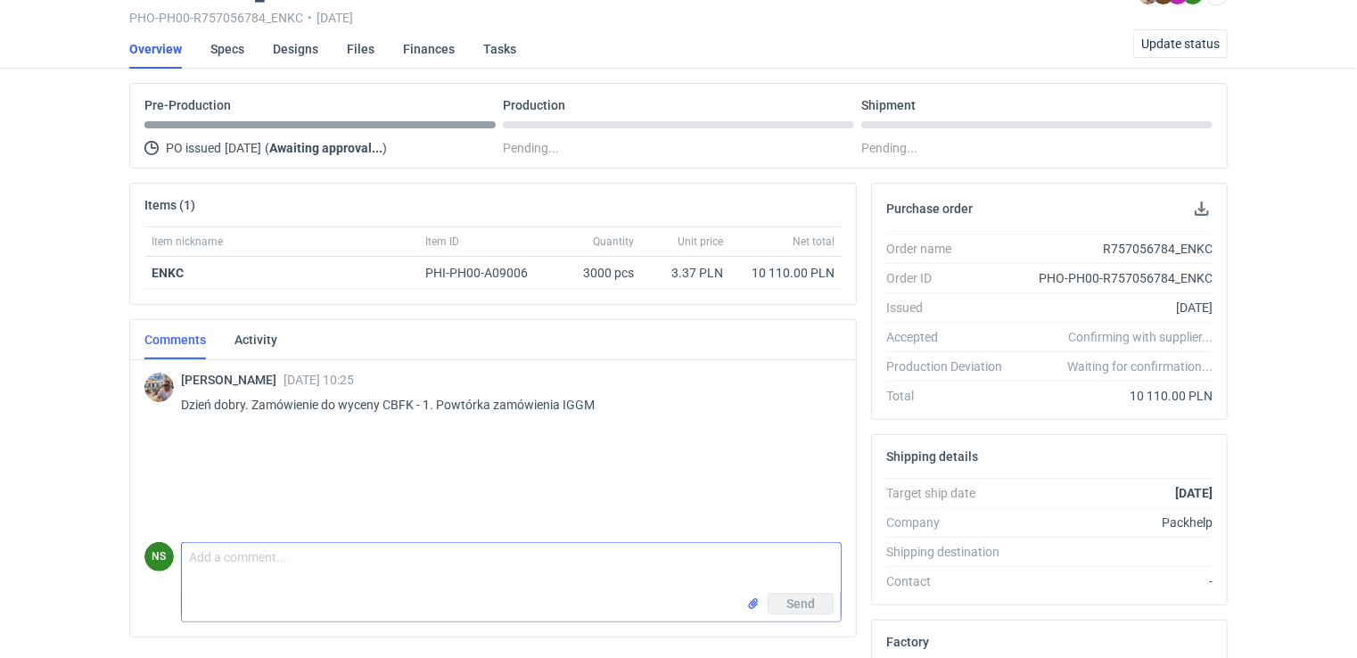
click at [271, 576] on textarea "Comment message" at bounding box center [511, 568] width 659 height 50
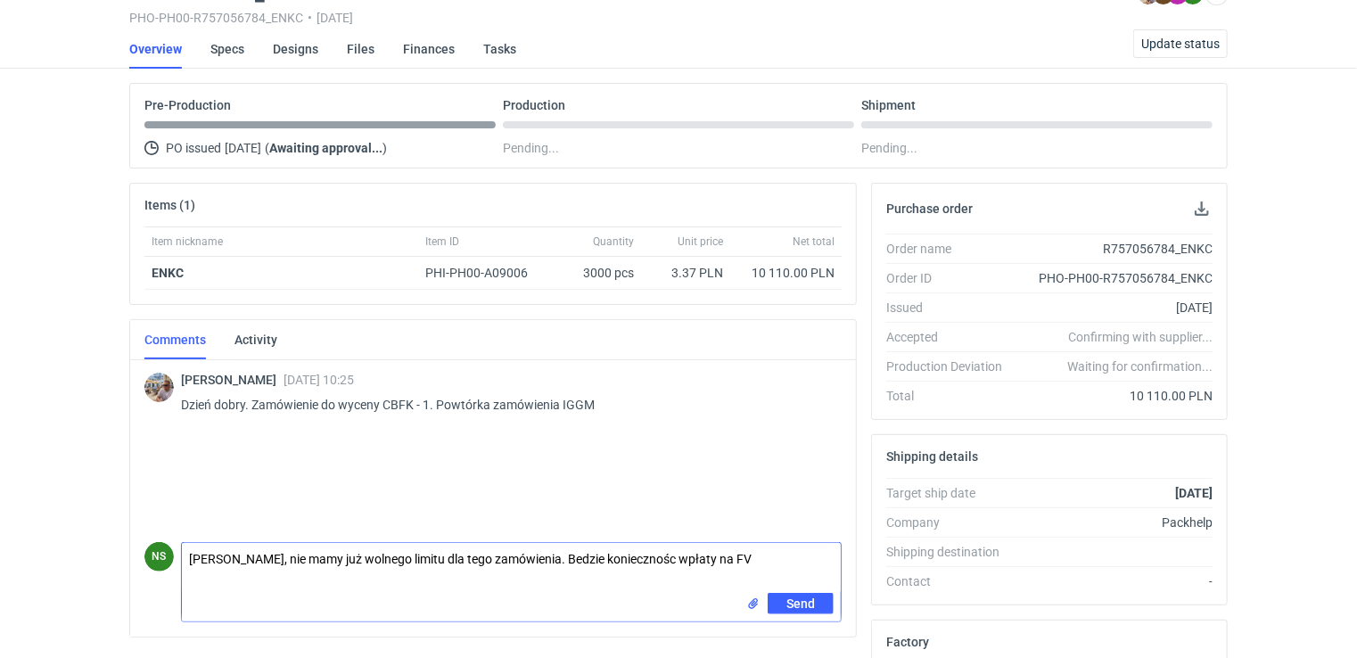
drag, startPoint x: 751, startPoint y: 558, endPoint x: 564, endPoint y: 555, distance: 186.4
click at [564, 555] on textarea "[PERSON_NAME], nie mamy już wolnego limitu dla tego zamówienia. Bedzie konieczn…" at bounding box center [511, 568] width 659 height 50
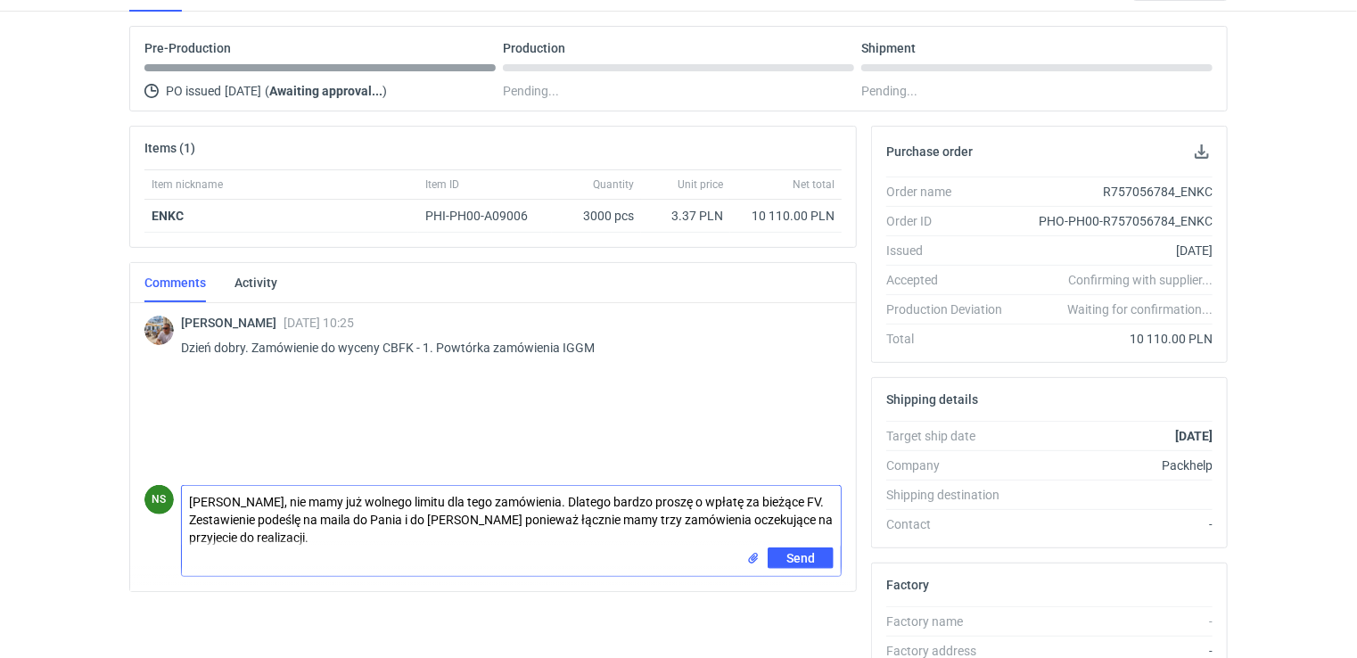
scroll to position [178, 0]
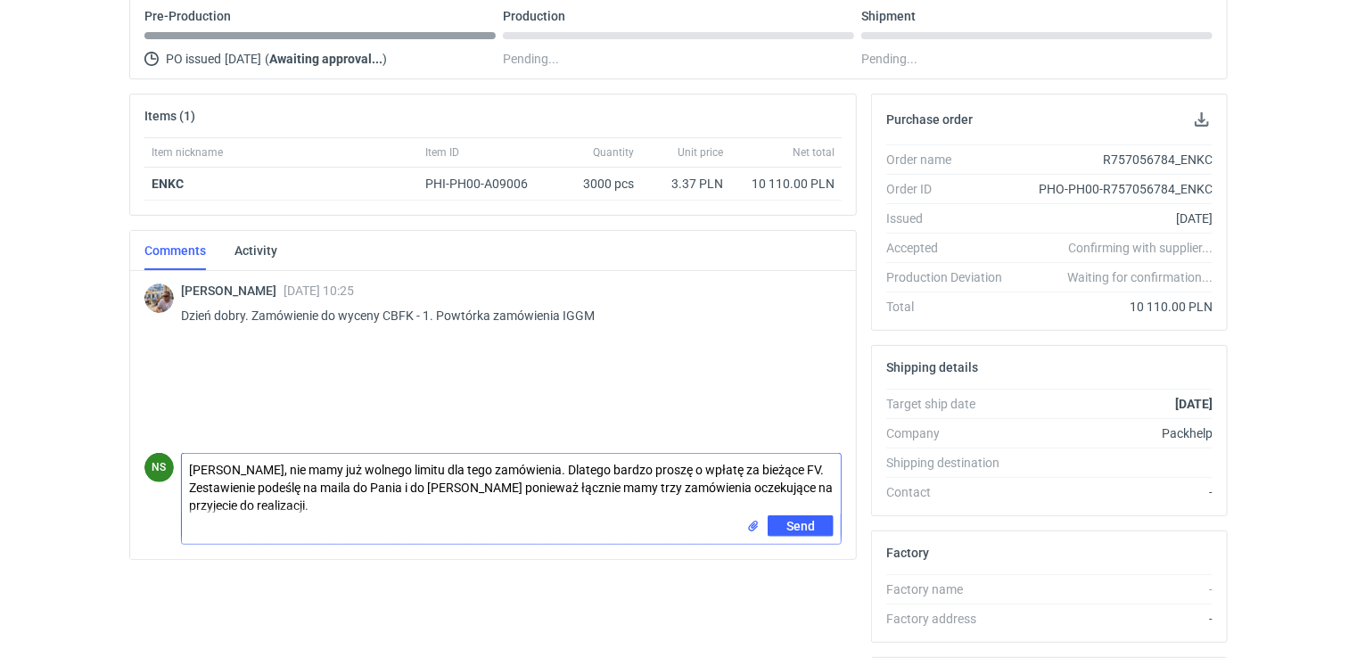
click at [397, 487] on textarea "[PERSON_NAME], nie mamy już wolnego limitu dla tego zamówienia. Dlatego bardzo …" at bounding box center [511, 485] width 659 height 62
click at [221, 503] on textarea "[PERSON_NAME], nie mamy już wolnego limitu dla tego zamówienia. Dlatego bardzo …" at bounding box center [511, 485] width 659 height 62
type textarea "[PERSON_NAME], nie mamy już wolnego limitu dla tego zamówienia. Dlatego bardzo …"
click at [781, 519] on button "Send" at bounding box center [801, 525] width 66 height 21
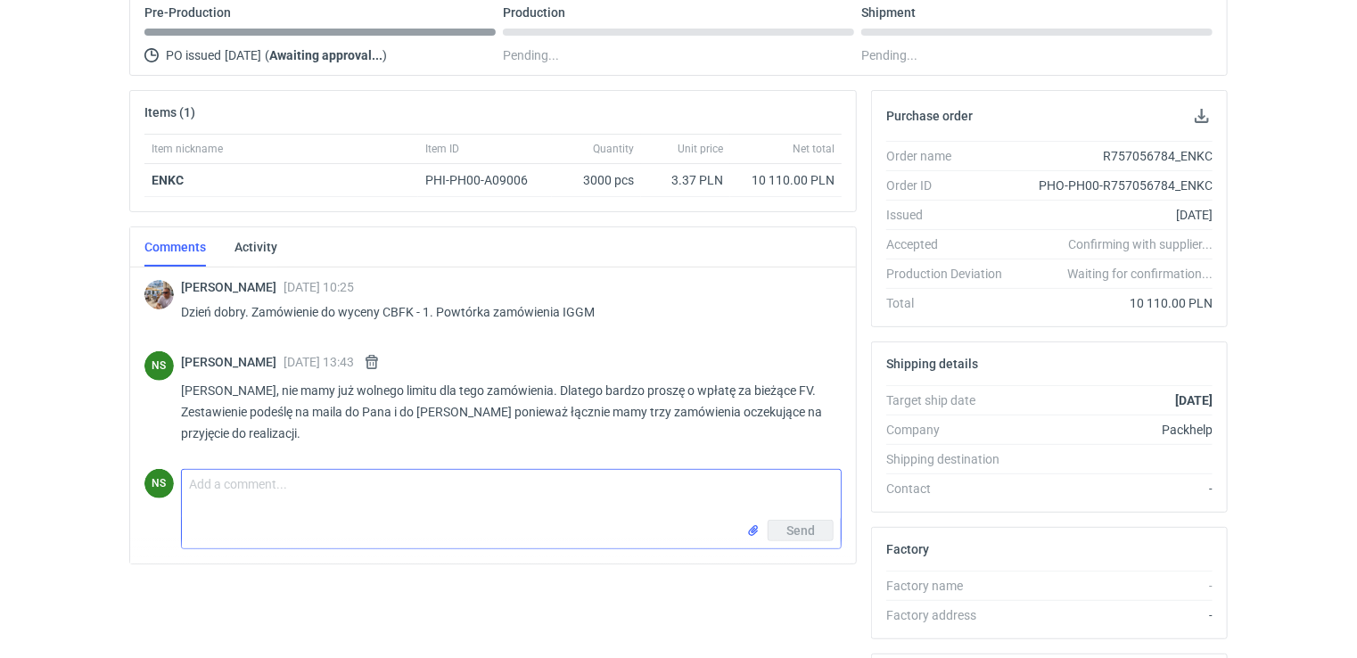
scroll to position [0, 0]
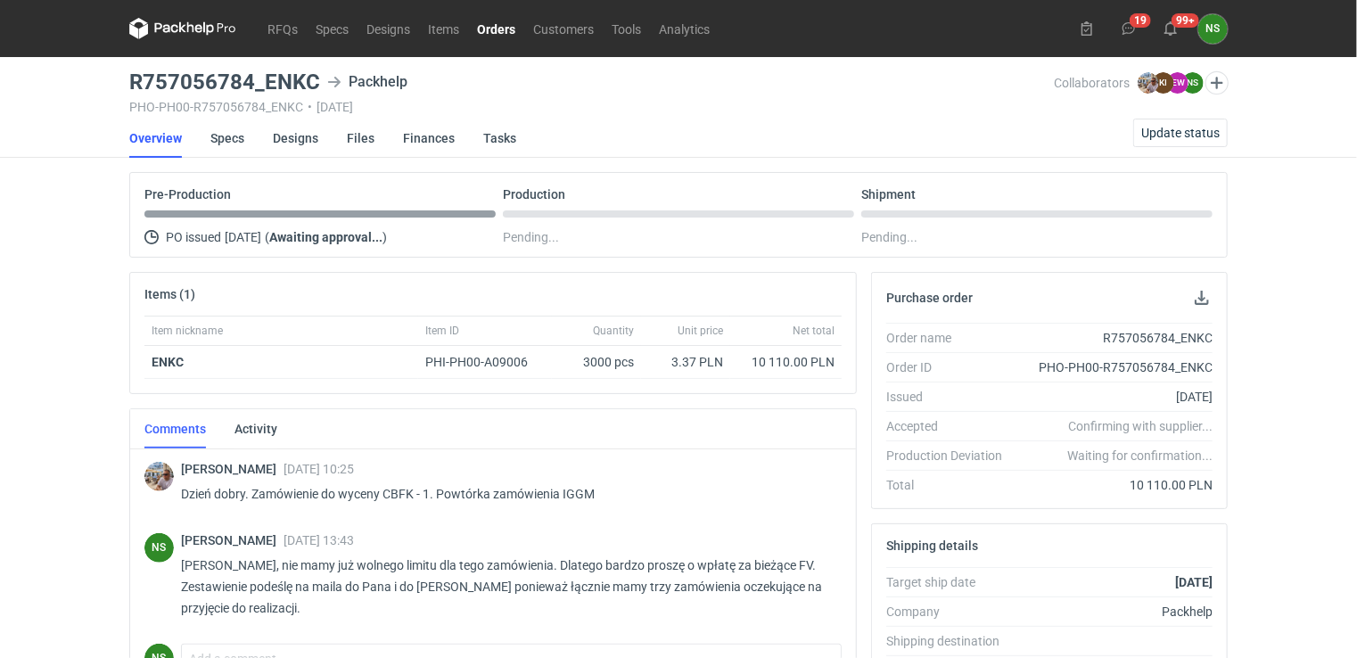
click at [507, 31] on link "Orders" at bounding box center [496, 28] width 56 height 21
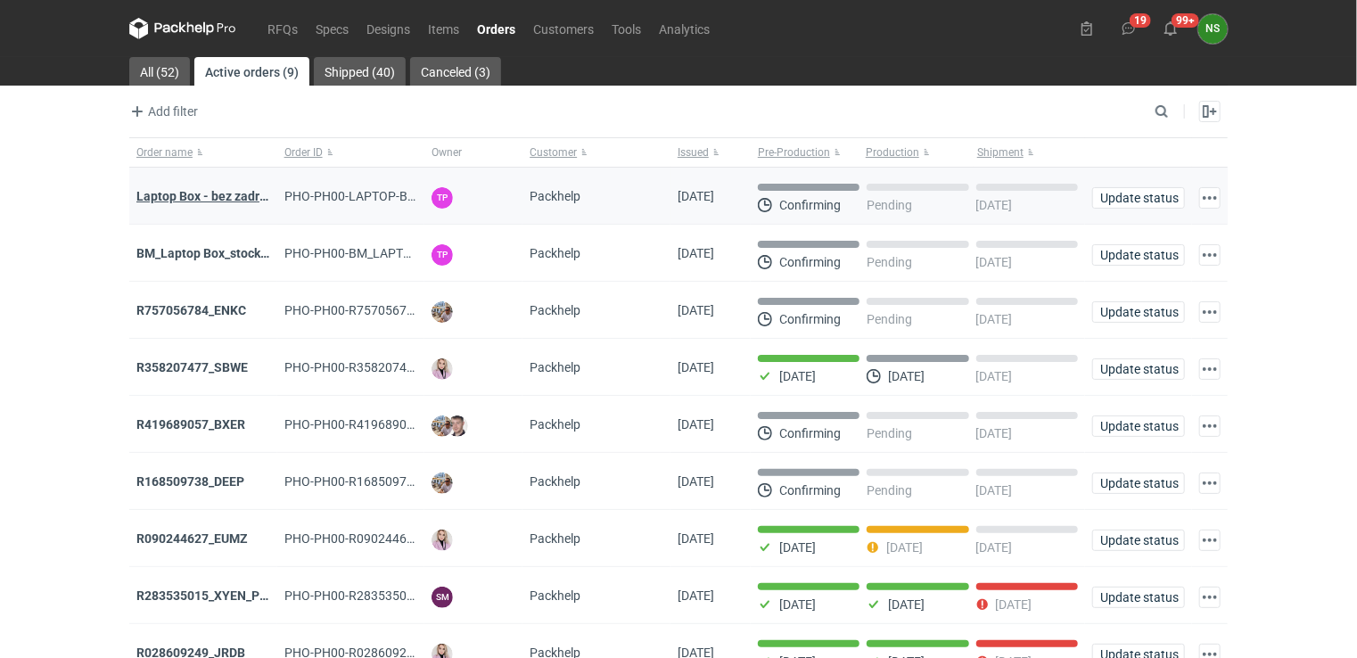
click at [223, 196] on strong "Laptop Box - bez zadruku - stock 3" at bounding box center [233, 196] width 194 height 14
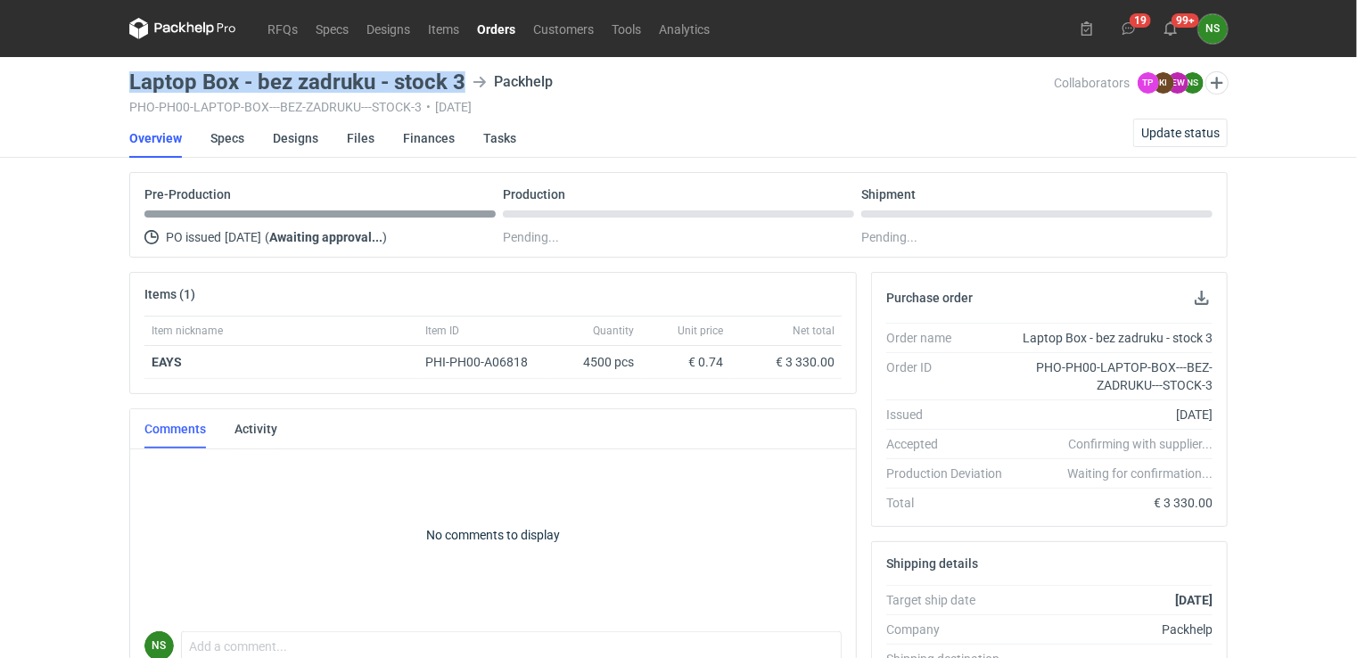
drag, startPoint x: 390, startPoint y: 78, endPoint x: 123, endPoint y: 84, distance: 266.6
click at [123, 84] on main "Laptop Box - bez zadruku - stock 3 Packhelp PHO-PH00-LAPTOP-BOX---BEZ-ZADRUKU--…" at bounding box center [678, 610] width 1113 height 1106
copy h3 "Laptop Box - bez zadruku - stock 3"
click at [506, 28] on link "Orders" at bounding box center [496, 28] width 56 height 21
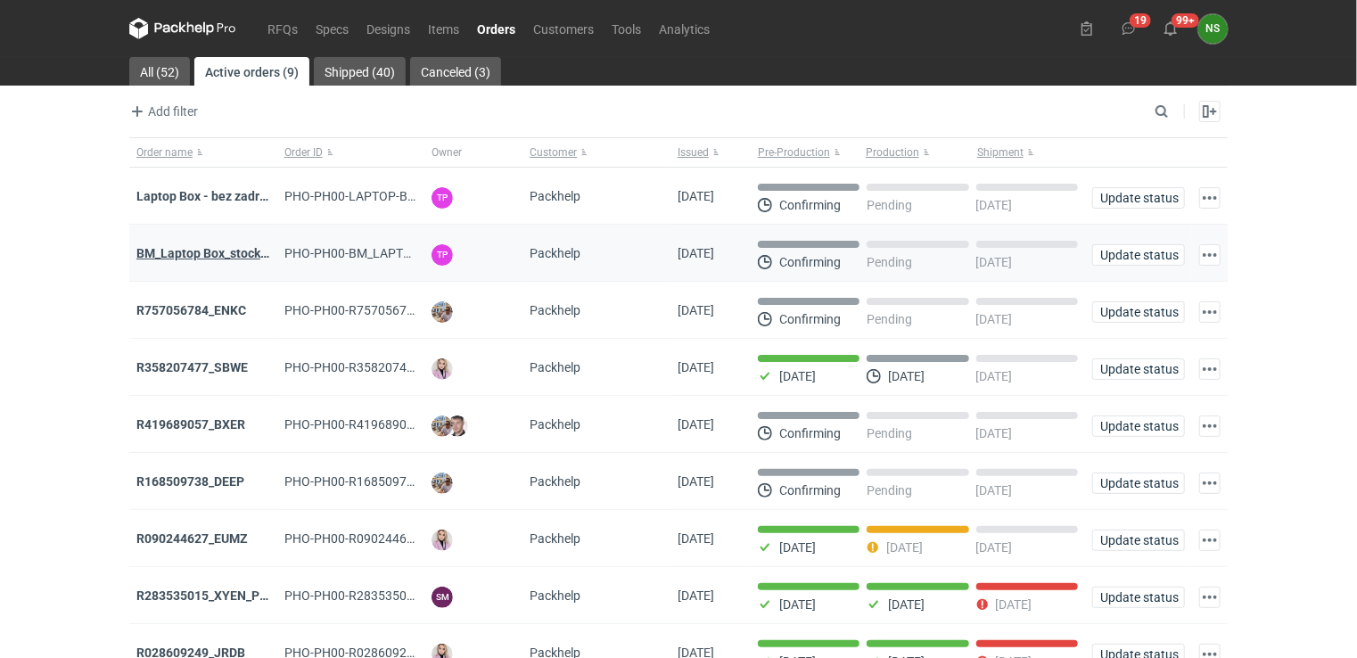
click at [207, 253] on strong "BM_Laptop Box_stock_05" at bounding box center [208, 253] width 144 height 14
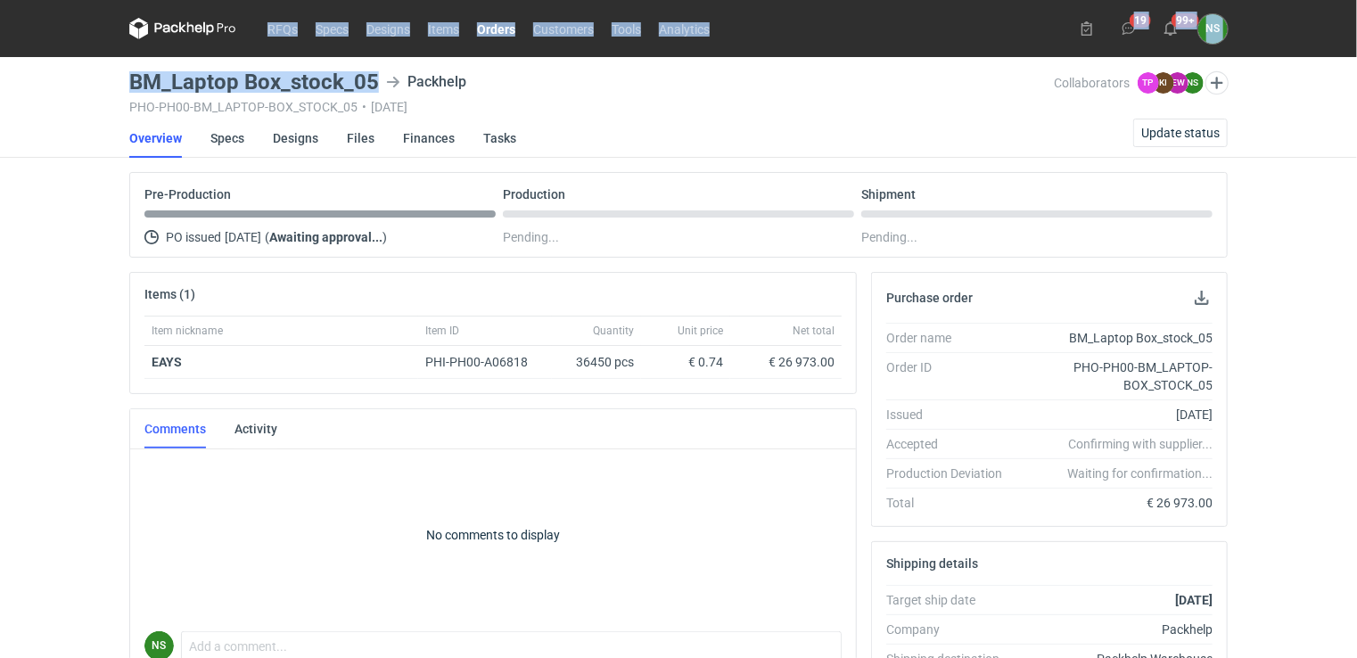
drag, startPoint x: 379, startPoint y: 73, endPoint x: 92, endPoint y: 77, distance: 287.1
click at [92, 77] on div "RFQs Specs Designs Items Orders Customers Tools Analytics 19 99+ NS [PERSON_NAM…" at bounding box center [678, 329] width 1357 height 658
drag, startPoint x: 92, startPoint y: 77, endPoint x: 264, endPoint y: 71, distance: 172.1
click at [264, 72] on h3 "BM_Laptop Box_stock_05" at bounding box center [254, 81] width 250 height 21
click at [134, 65] on main "BM_Laptop Box_stock_05 Packhelp PHO-PH00-BM_LAPTOP-BOX_STOCK_05 • [DATE] Collab…" at bounding box center [678, 610] width 1113 height 1106
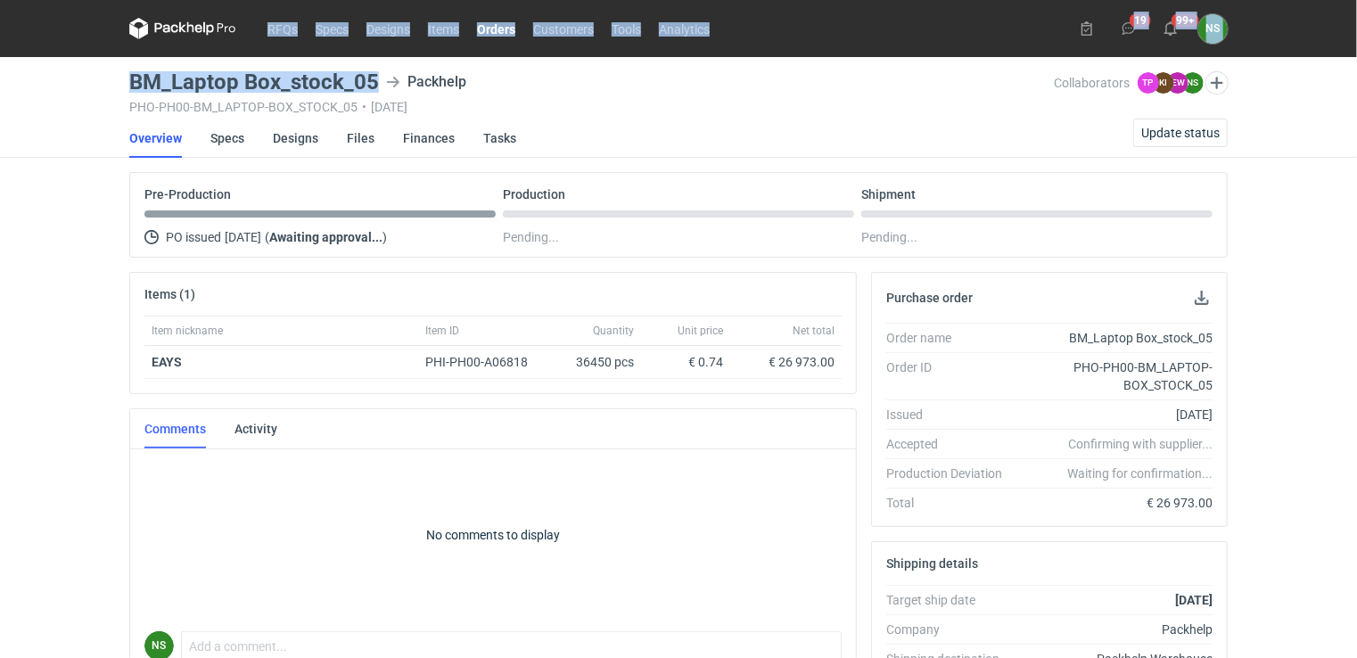
click at [122, 70] on main "BM_Laptop Box_stock_05 Packhelp PHO-PH00-BM_LAPTOP-BOX_STOCK_05 • [DATE] Collab…" at bounding box center [678, 610] width 1113 height 1106
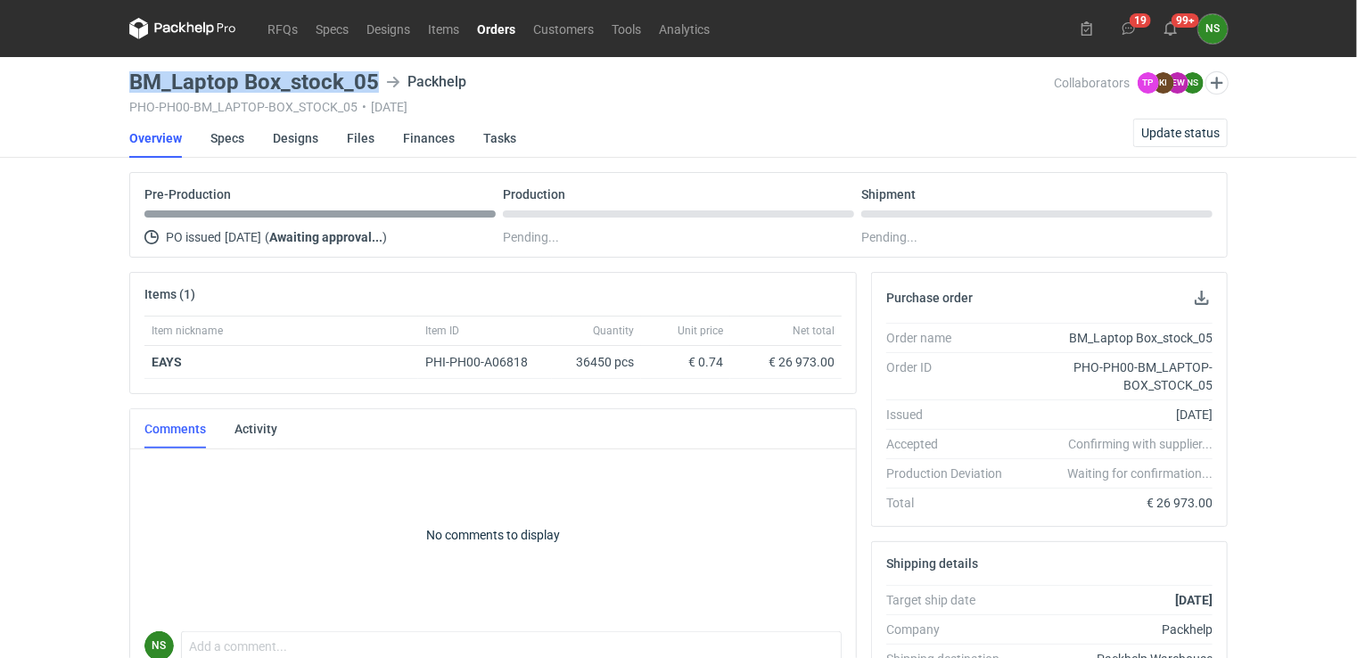
drag, startPoint x: 130, startPoint y: 81, endPoint x: 374, endPoint y: 78, distance: 244.3
click at [374, 78] on h3 "BM_Laptop Box_stock_05" at bounding box center [254, 81] width 250 height 21
copy h3 "BM_Laptop Box_stock_05"
click at [499, 30] on link "Orders" at bounding box center [496, 28] width 56 height 21
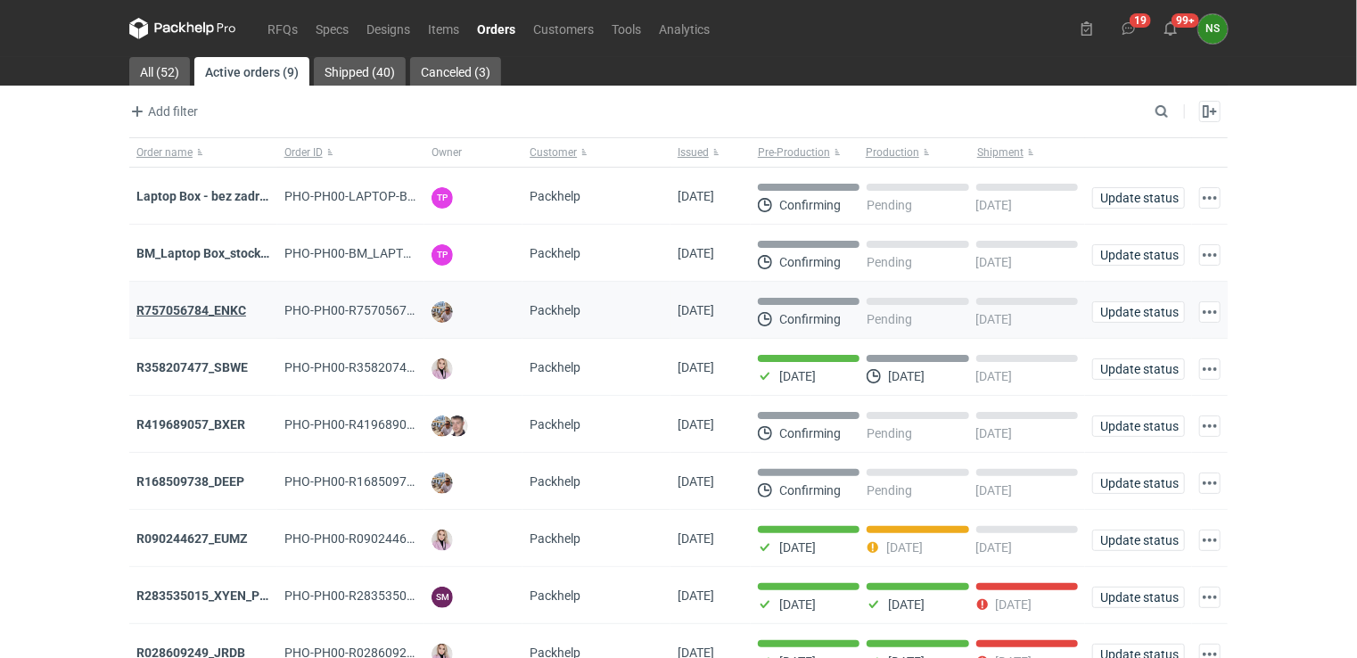
click at [214, 308] on strong "R757056784_ENKC" at bounding box center [191, 310] width 110 height 14
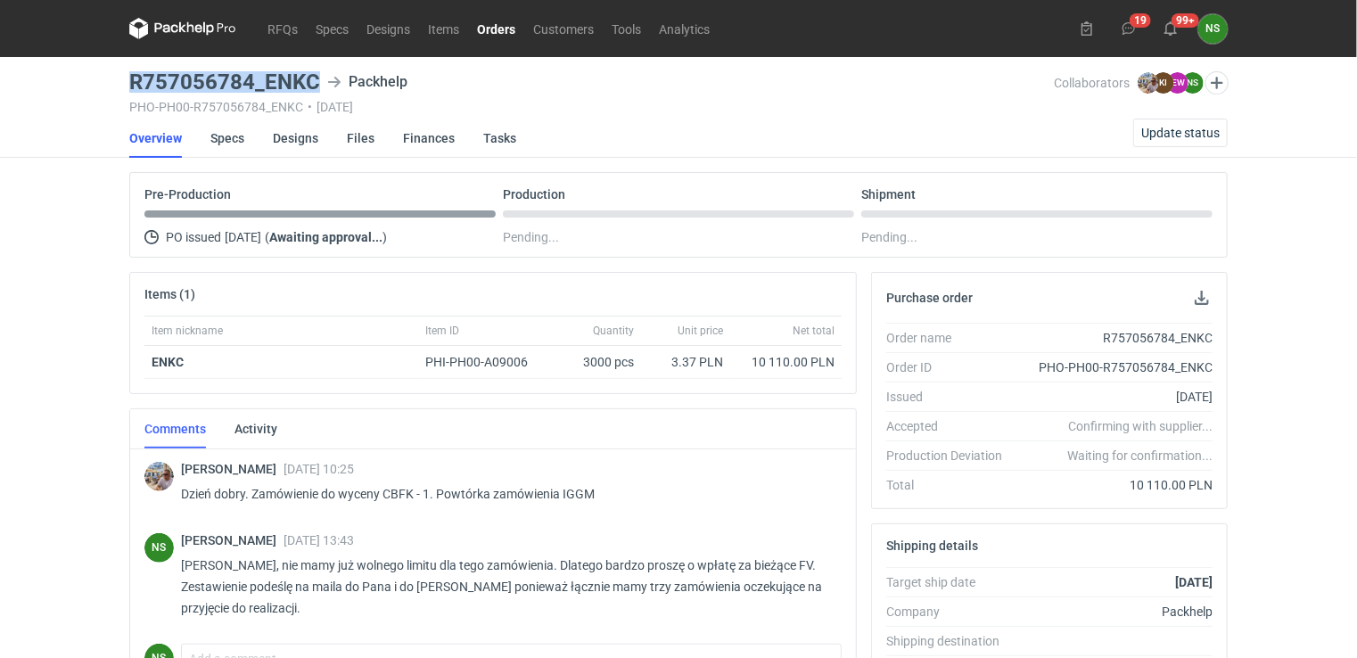
drag, startPoint x: 317, startPoint y: 77, endPoint x: 125, endPoint y: 87, distance: 192.9
click at [125, 87] on main "R757056784_ENKC Packhelp PHO-PH00-R757056784_ENKC • [DATE] Collaborators [PERSO…" at bounding box center [678, 601] width 1113 height 1089
copy h3 "R757056784_ENKC"
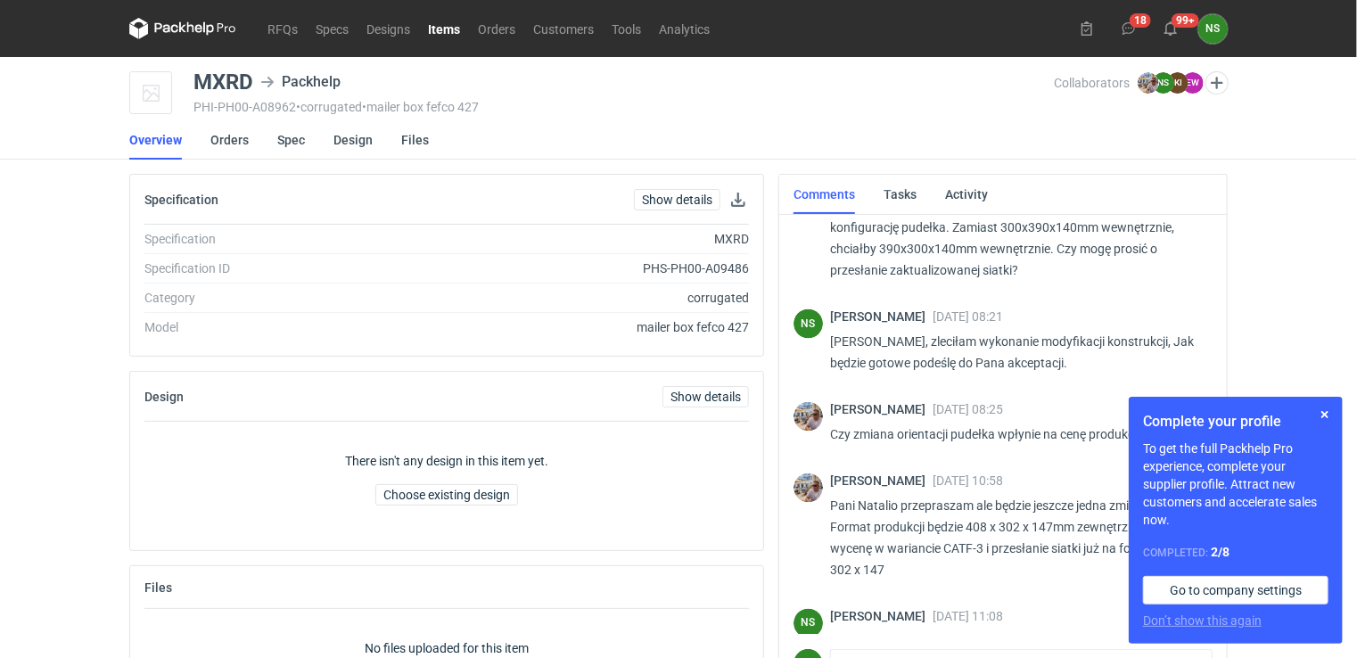
scroll to position [1555, 0]
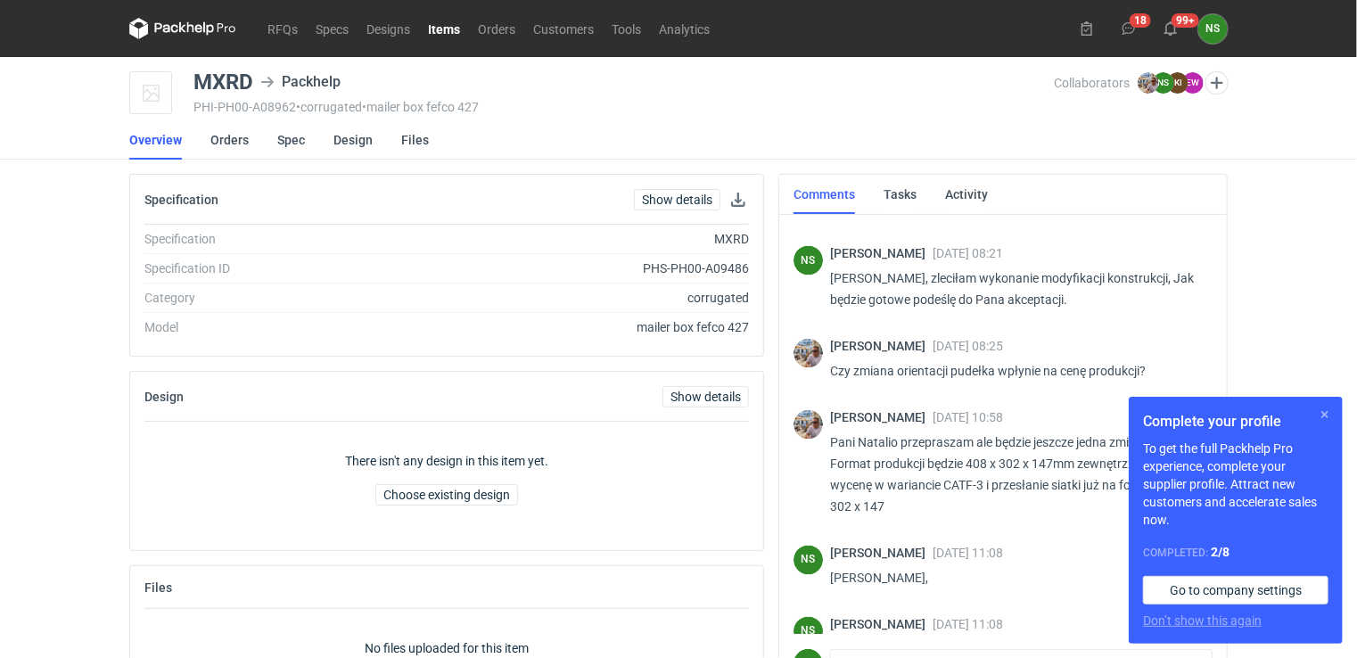
click at [1323, 412] on button "button" at bounding box center [1324, 414] width 21 height 21
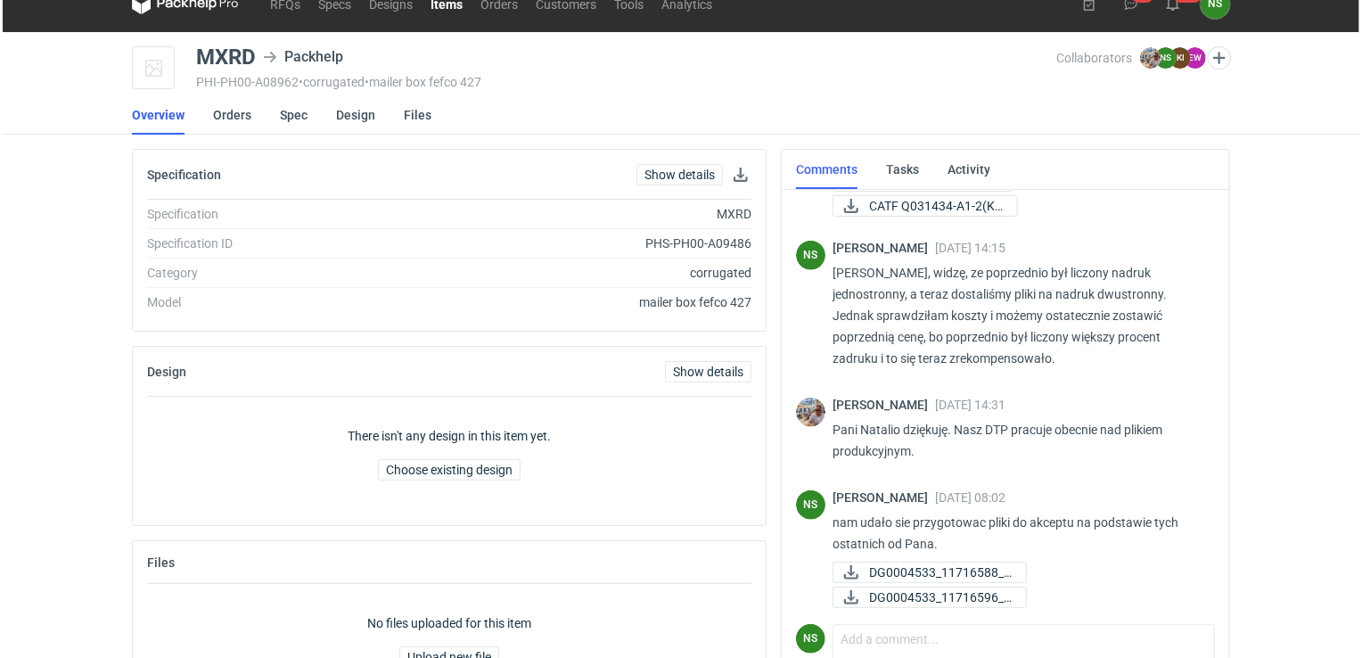
scroll to position [0, 0]
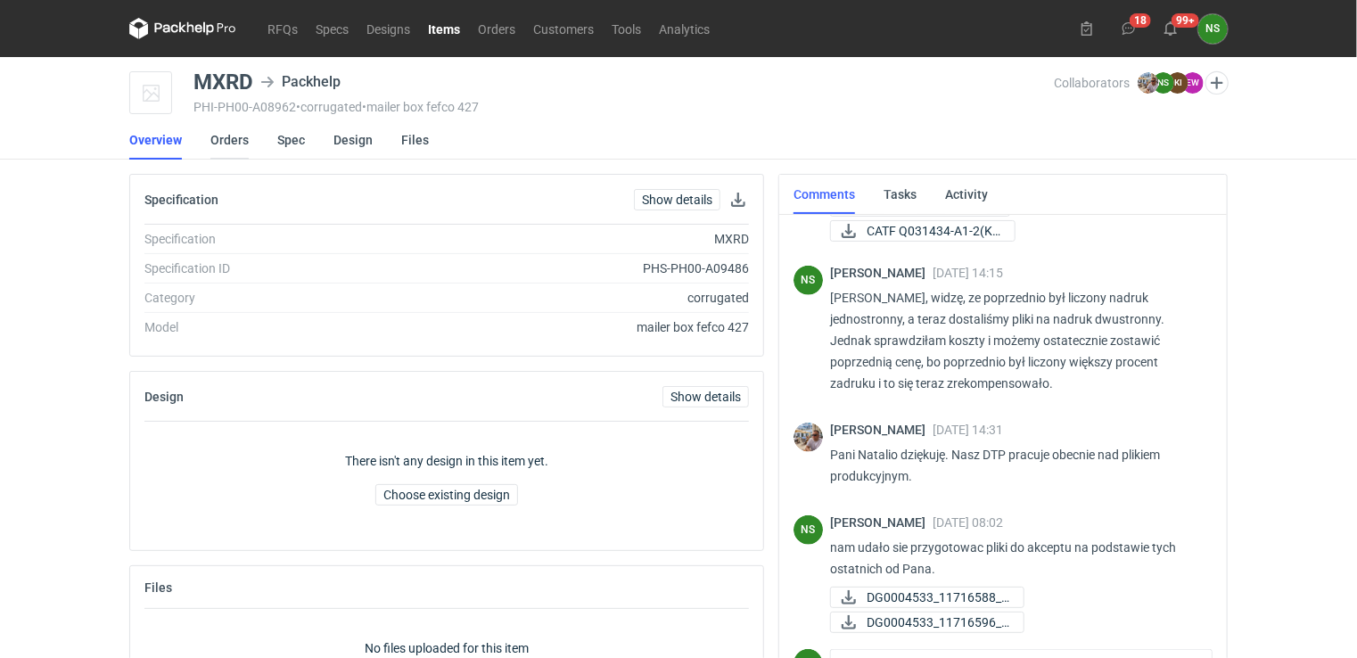
click at [221, 134] on link "Orders" at bounding box center [229, 139] width 38 height 39
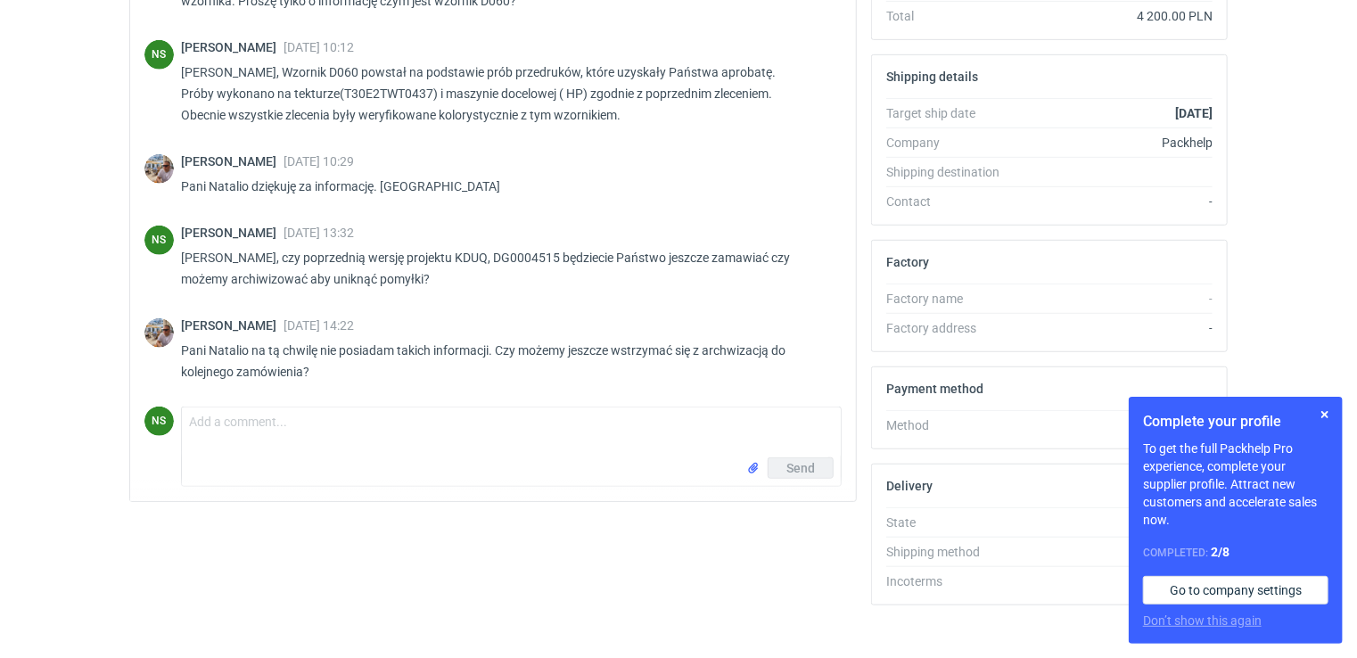
scroll to position [481, 0]
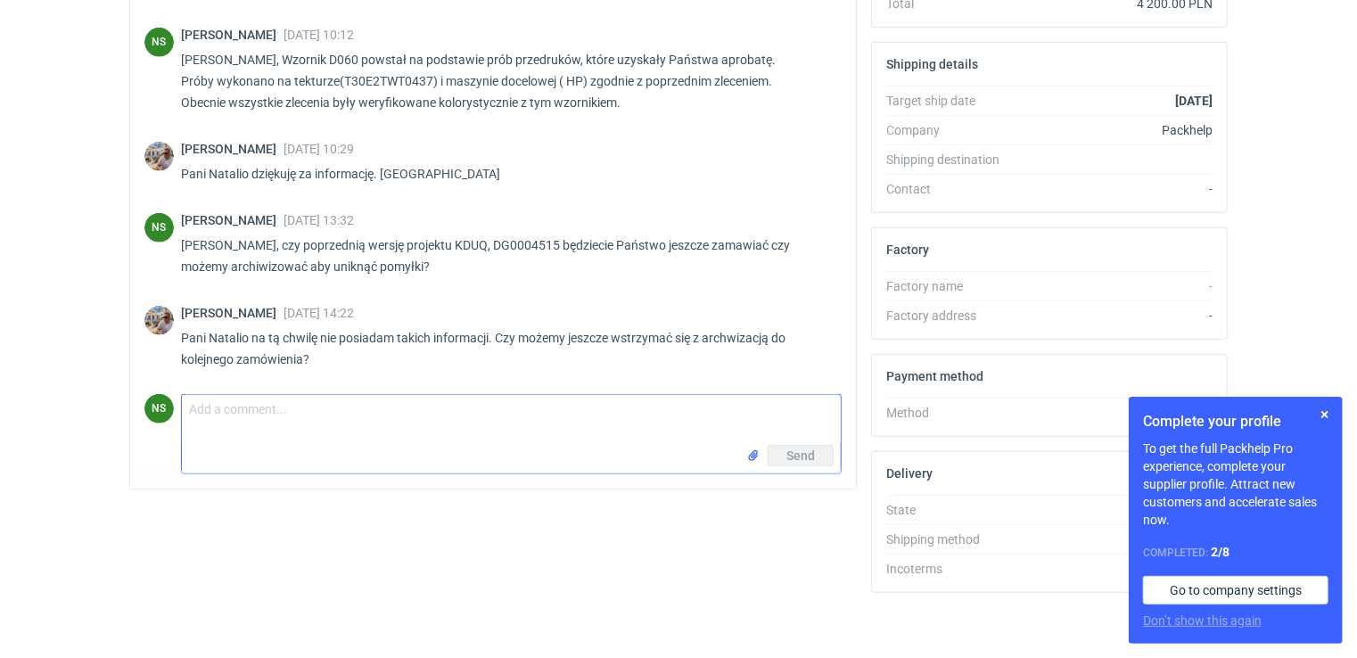
click at [237, 407] on textarea "Comment message" at bounding box center [511, 420] width 659 height 50
type textarea "t"
type textarea "jasne, nie ma problemu"
click at [827, 455] on button "Send" at bounding box center [801, 455] width 66 height 21
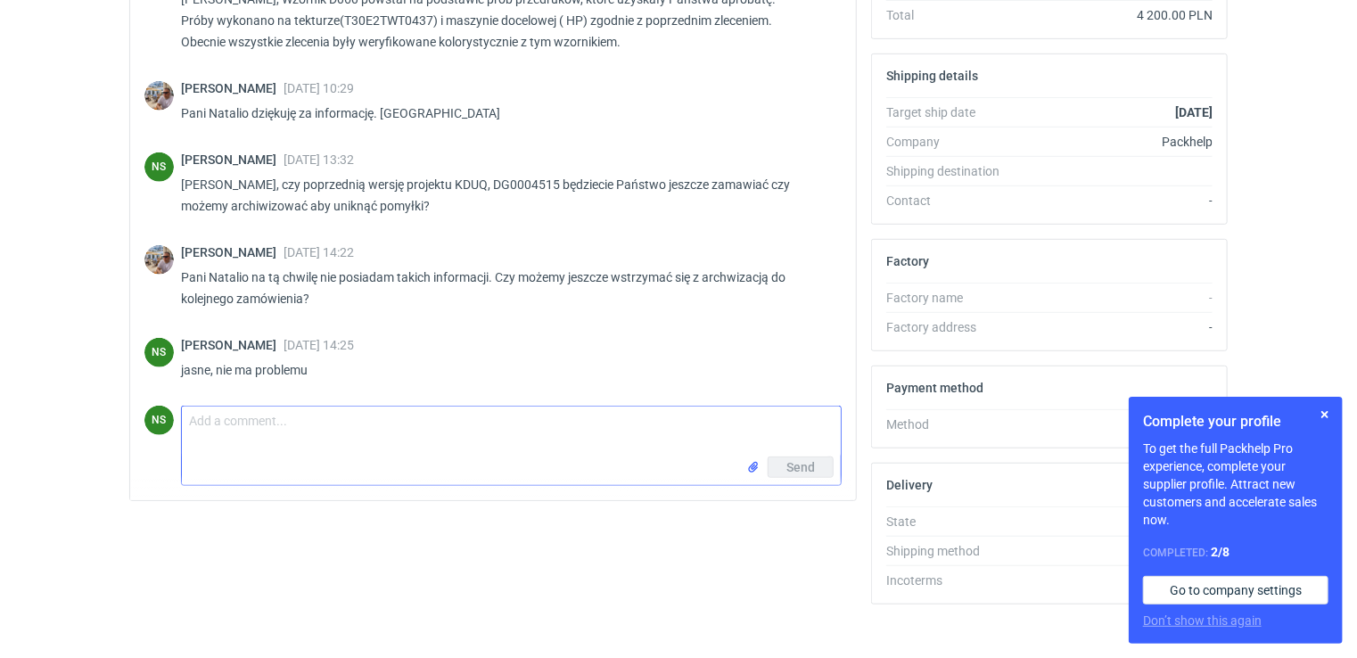
scroll to position [697, 0]
